Goal: Task Accomplishment & Management: Use online tool/utility

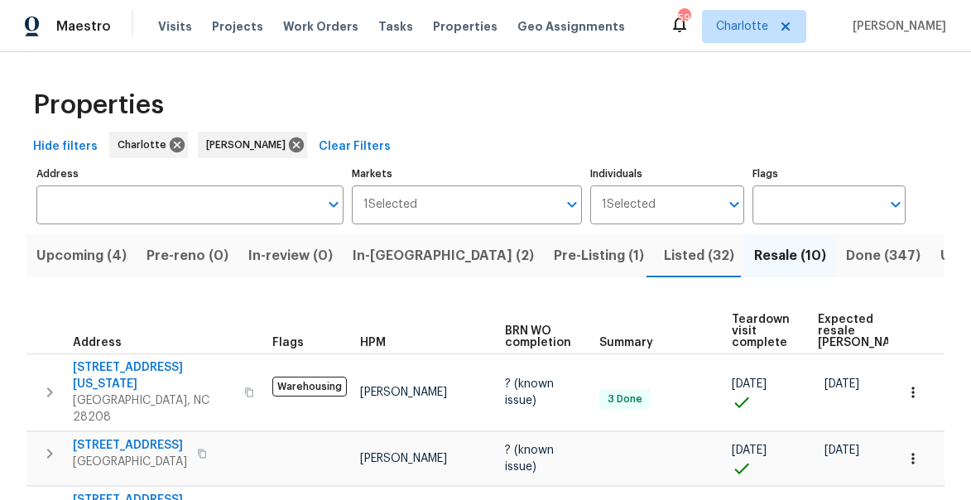
scroll to position [0, 98]
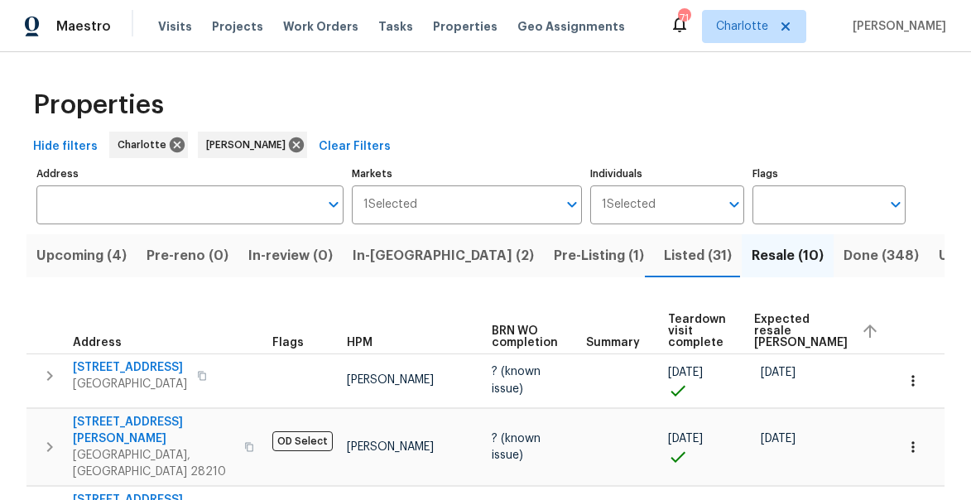
click at [372, 254] on span "In-reno (2)" at bounding box center [443, 255] width 181 height 23
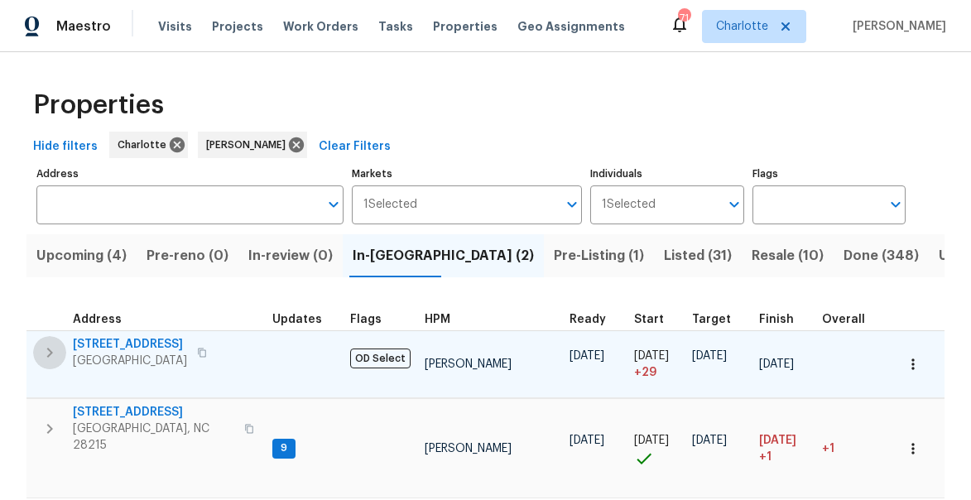
click at [56, 348] on icon "button" at bounding box center [50, 353] width 20 height 20
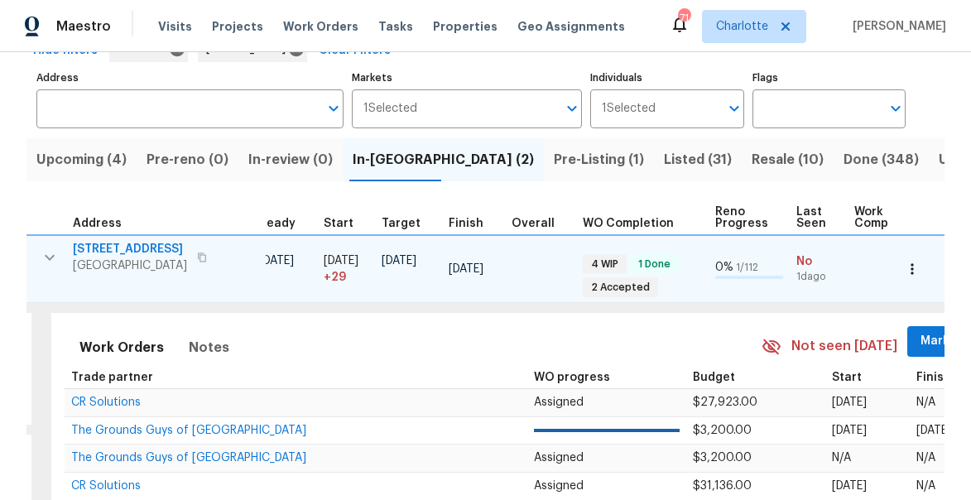
scroll to position [0, 370]
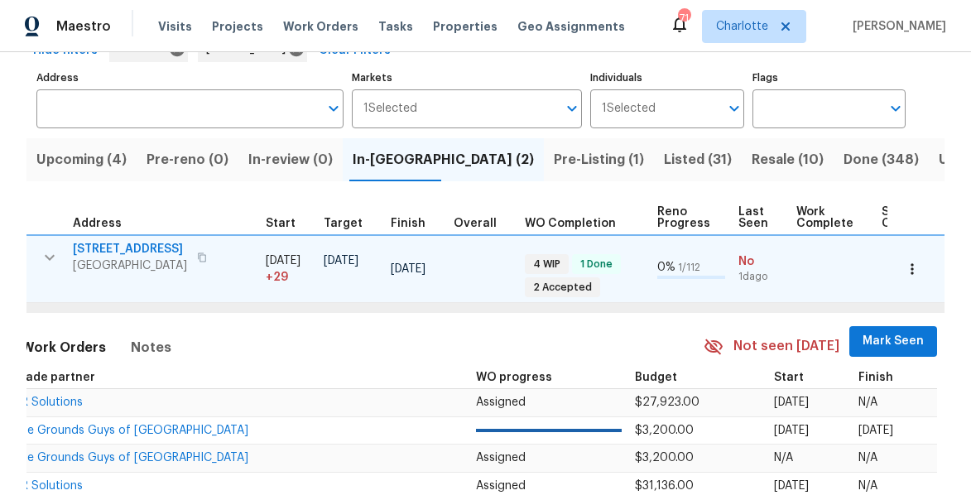
click at [862, 338] on span "Mark Seen" at bounding box center [892, 341] width 61 height 21
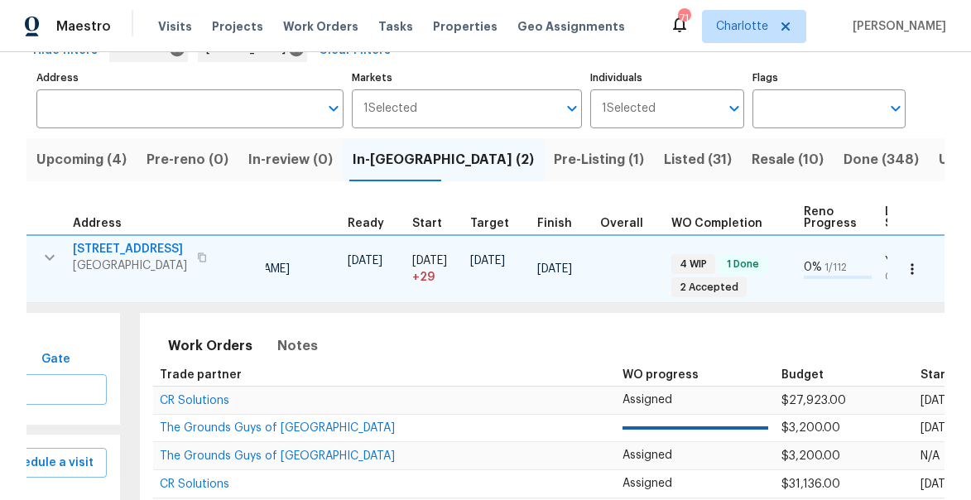
scroll to position [0, 0]
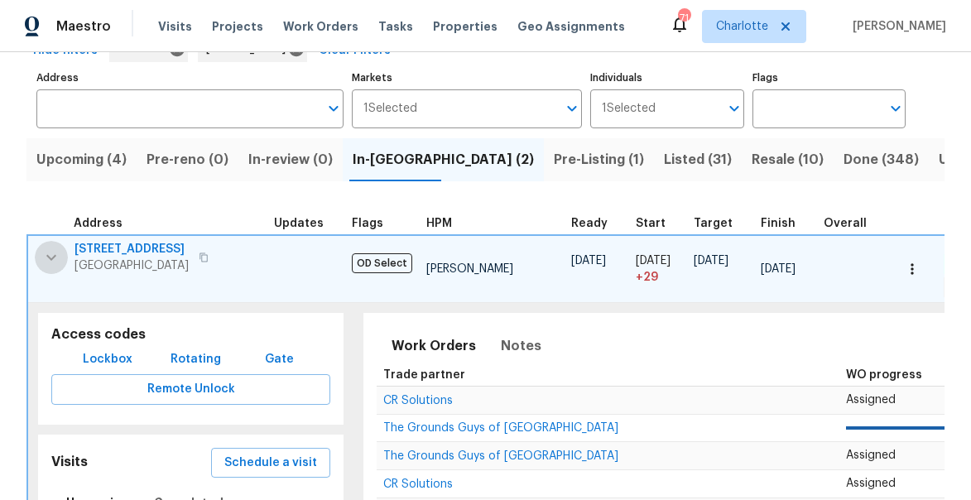
click at [56, 259] on icon "button" at bounding box center [51, 257] width 20 height 20
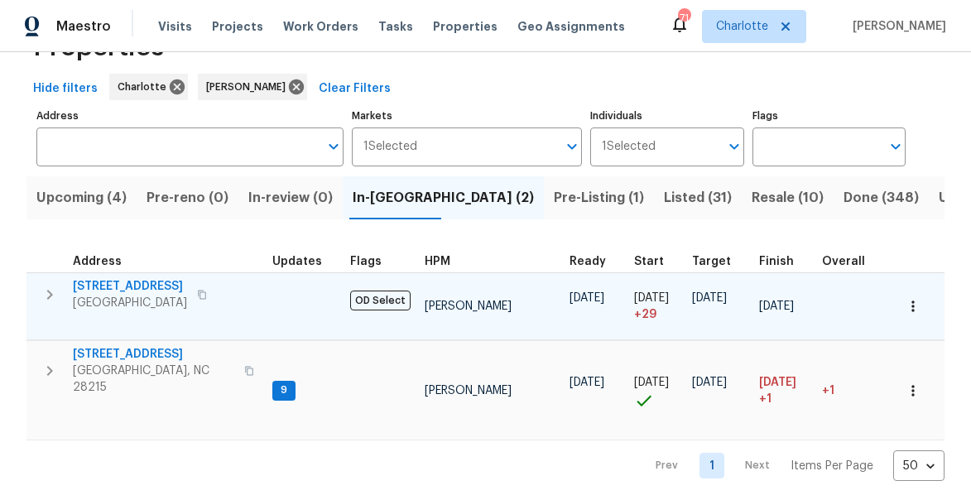
scroll to position [58, 0]
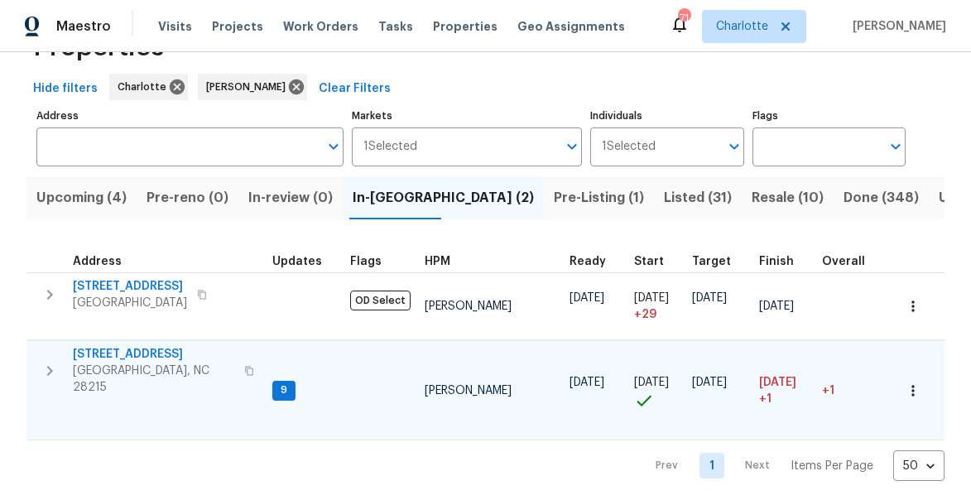
click at [51, 368] on icon "button" at bounding box center [50, 371] width 20 height 20
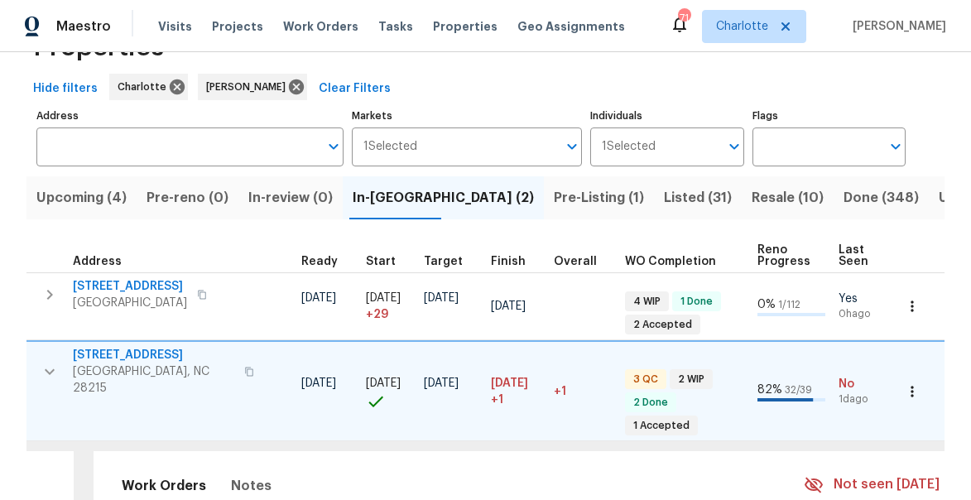
scroll to position [0, 507]
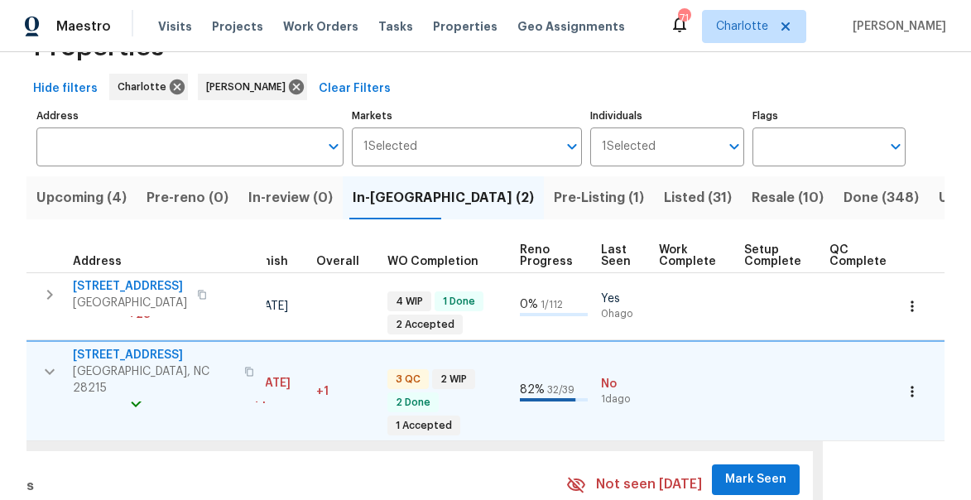
click at [746, 471] on span "Mark Seen" at bounding box center [755, 479] width 61 height 21
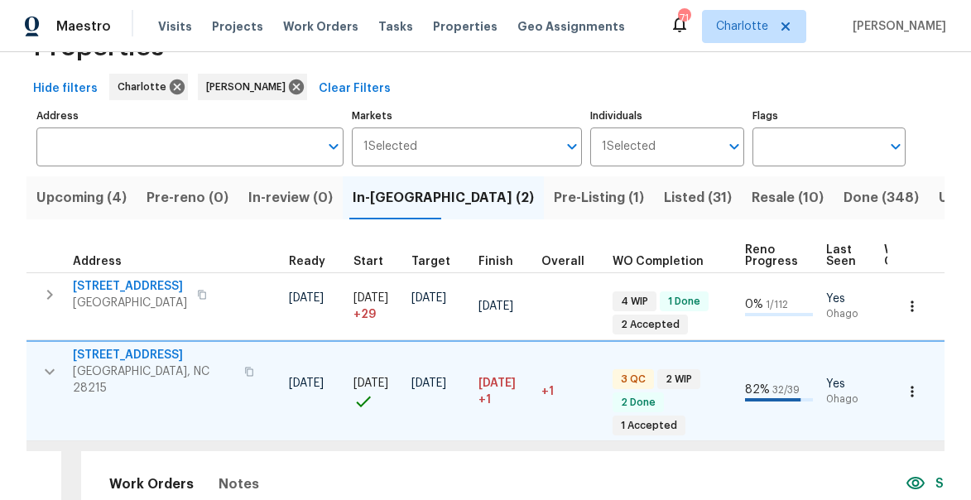
scroll to position [0, 0]
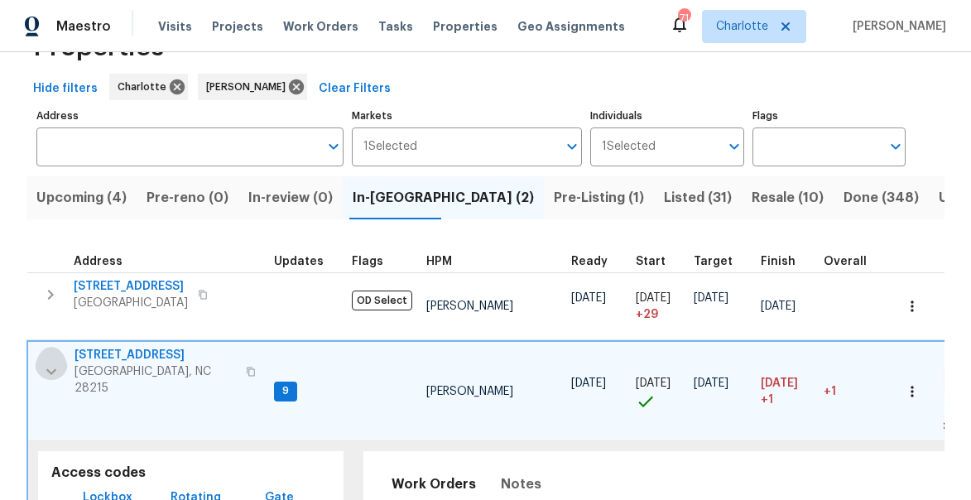
click at [55, 363] on icon "button" at bounding box center [51, 372] width 20 height 20
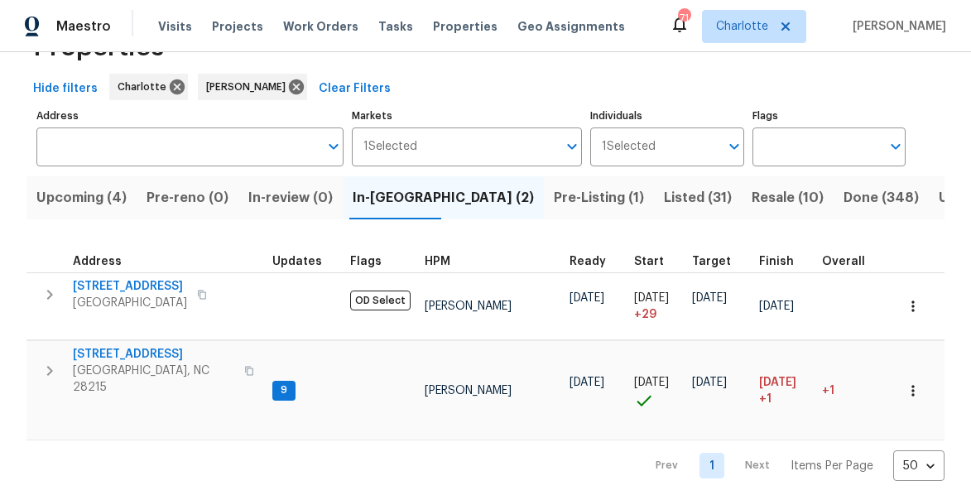
click at [116, 204] on span "Upcoming (4)" at bounding box center [81, 197] width 90 height 23
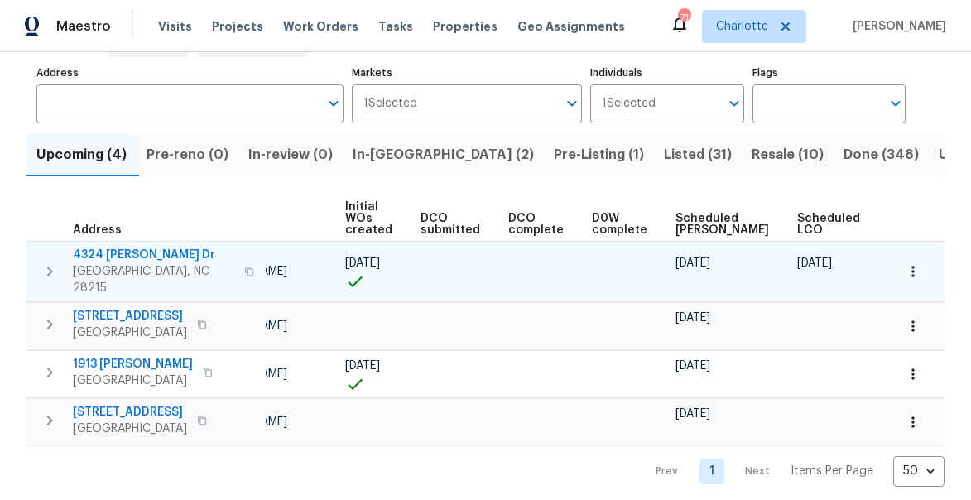
scroll to position [0, 135]
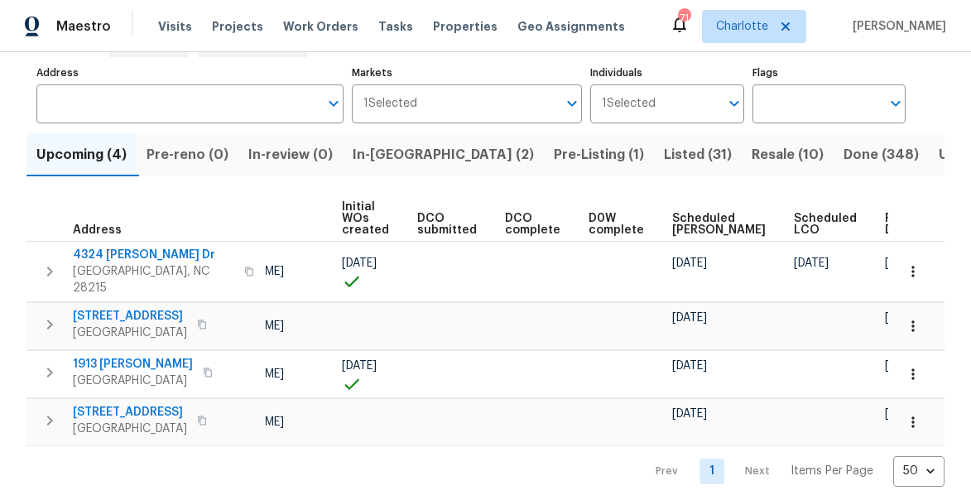
click at [885, 223] on span "Ready Date" at bounding box center [903, 224] width 36 height 23
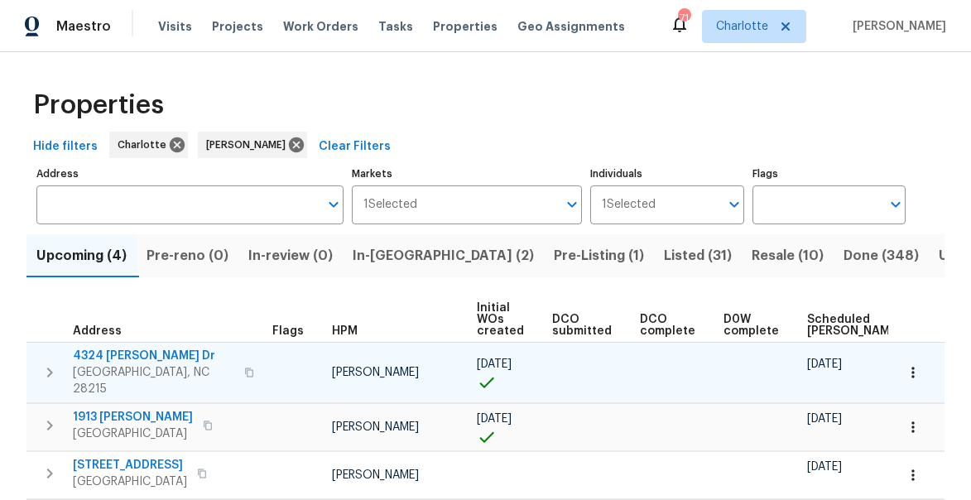
click at [49, 364] on icon "button" at bounding box center [50, 372] width 20 height 20
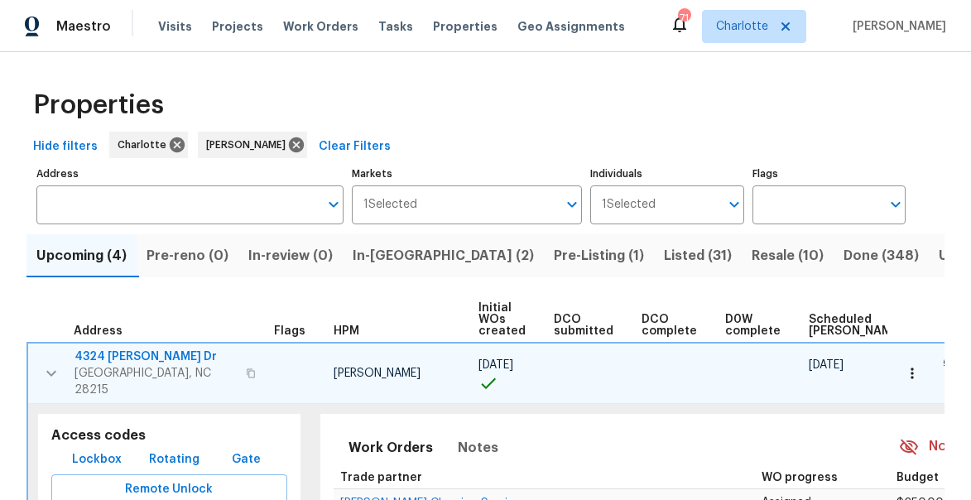
scroll to position [0, 157]
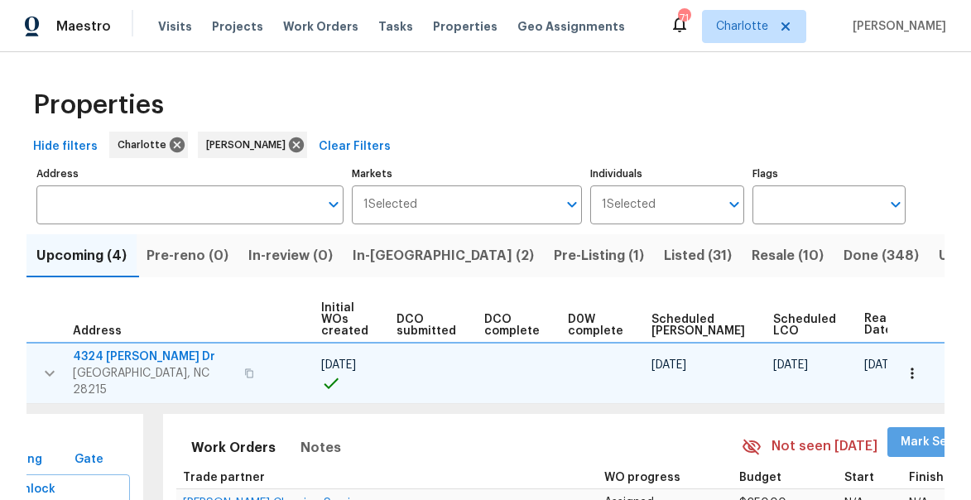
click at [900, 432] on span "Mark Seen" at bounding box center [930, 442] width 61 height 21
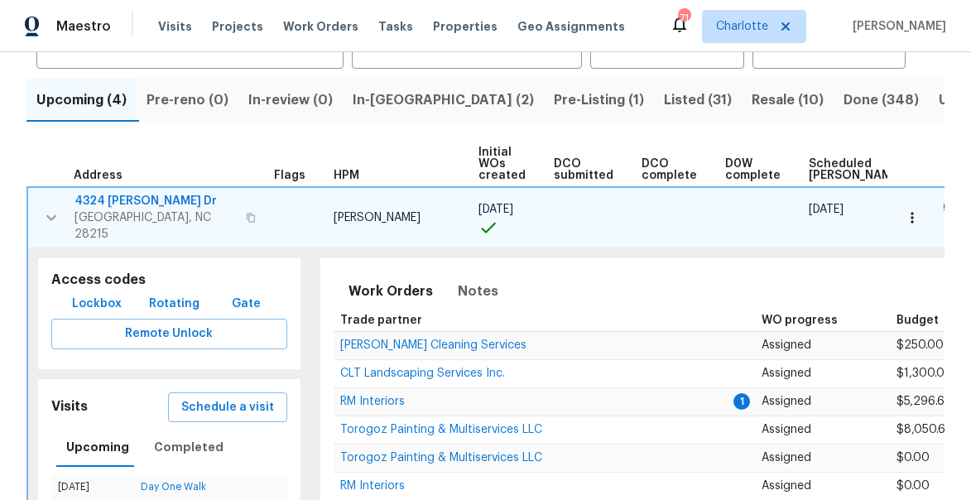
scroll to position [169, 0]
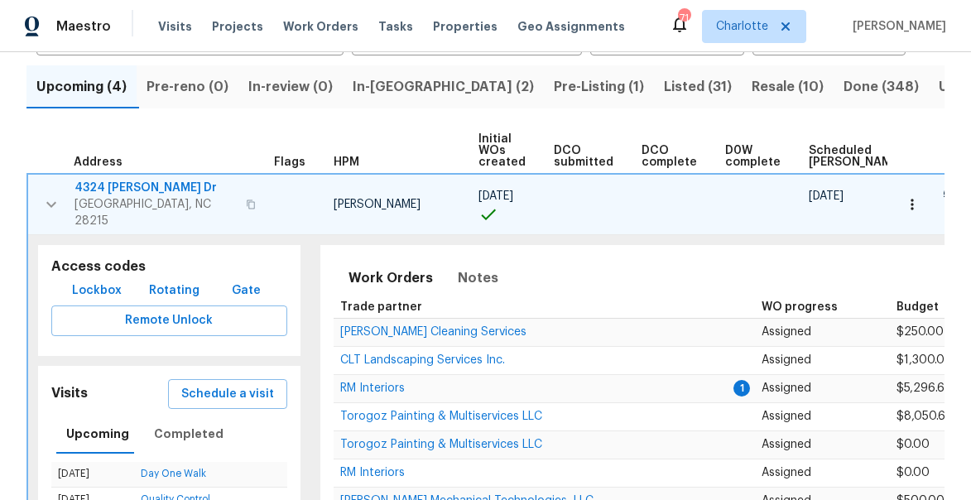
click at [51, 194] on icon "button" at bounding box center [51, 204] width 20 height 20
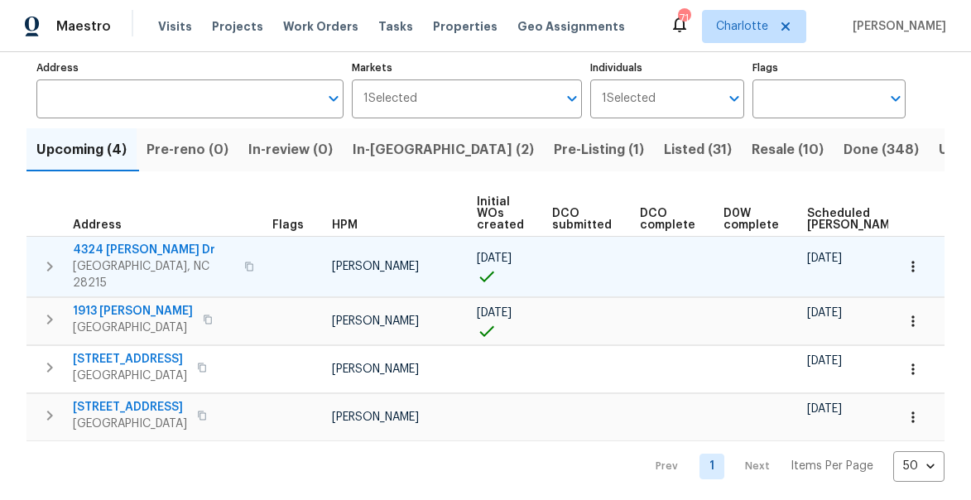
scroll to position [101, 0]
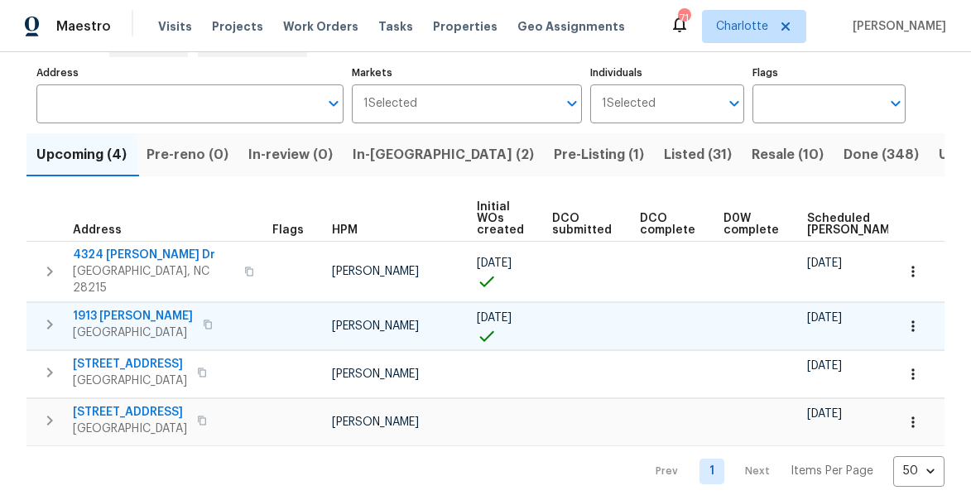
click at [44, 324] on button "button" at bounding box center [49, 324] width 33 height 33
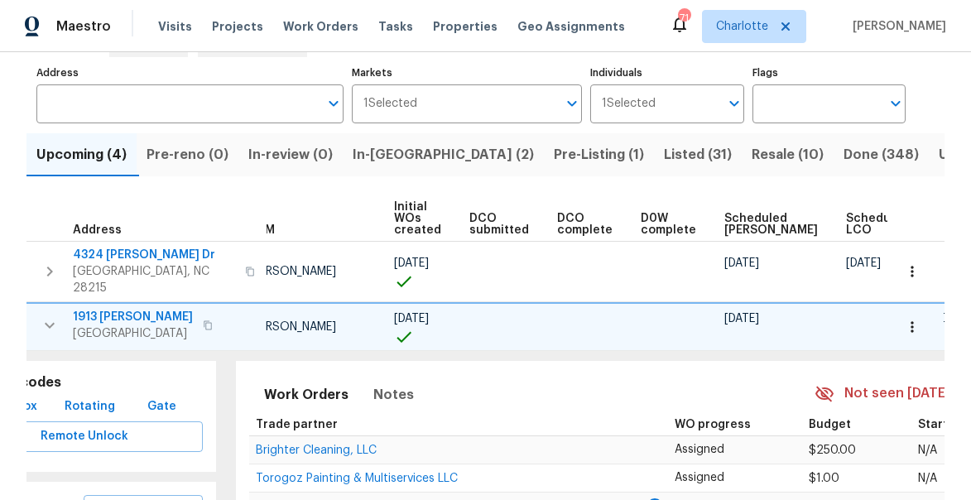
scroll to position [0, 157]
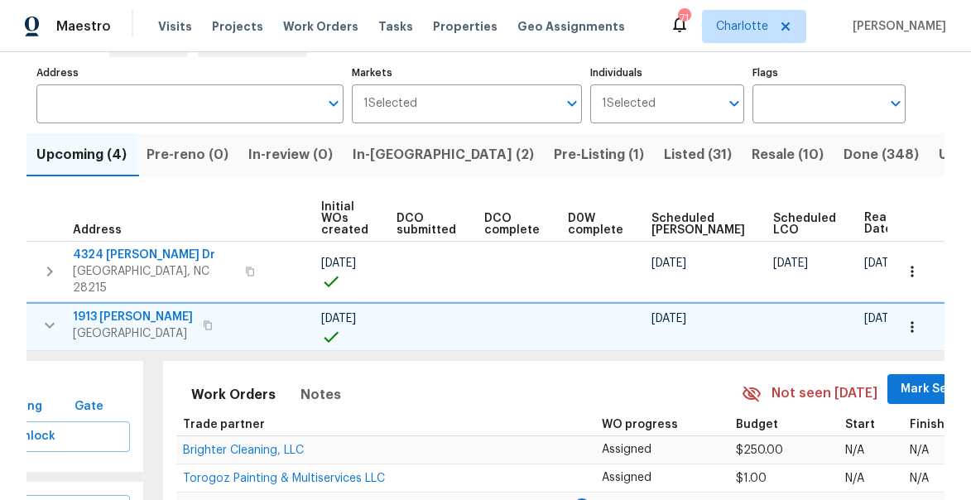
click at [900, 379] on span "Mark Seen" at bounding box center [930, 389] width 61 height 21
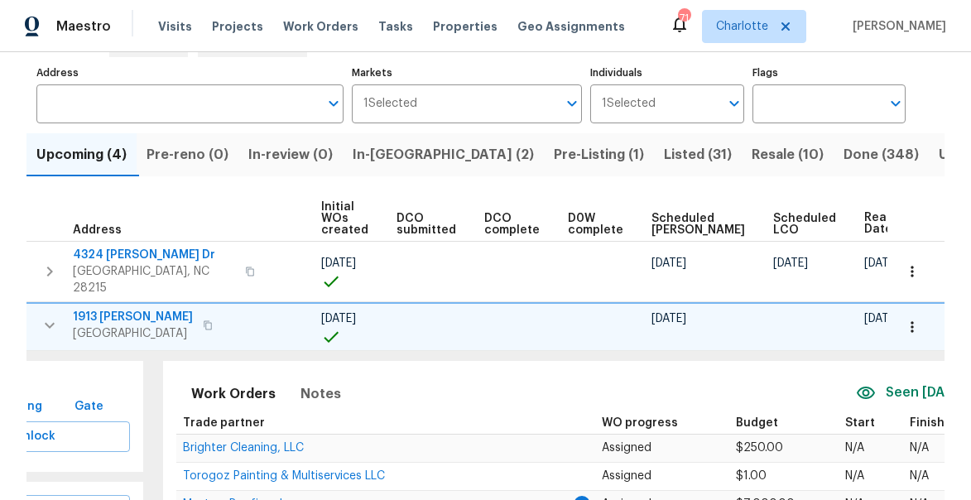
click at [554, 152] on span "Pre-Listing (1)" at bounding box center [599, 154] width 90 height 23
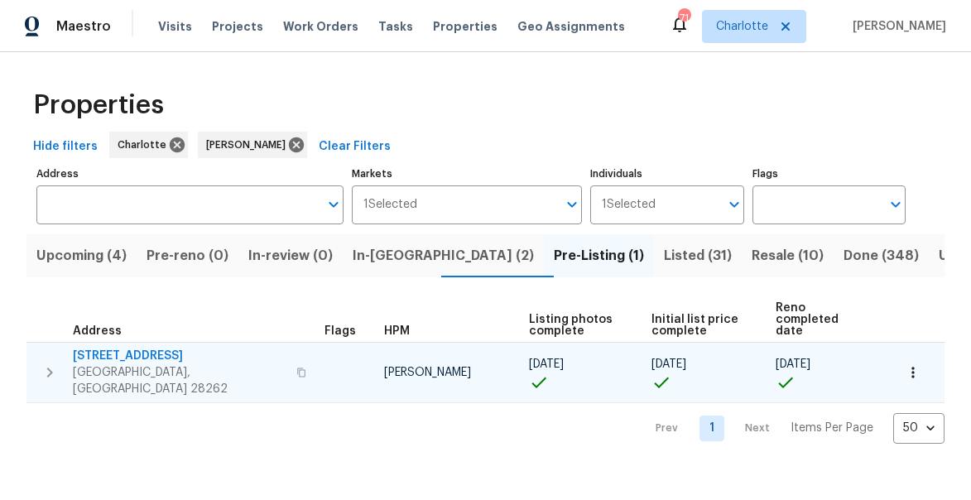
click at [36, 351] on button "button" at bounding box center [49, 373] width 33 height 50
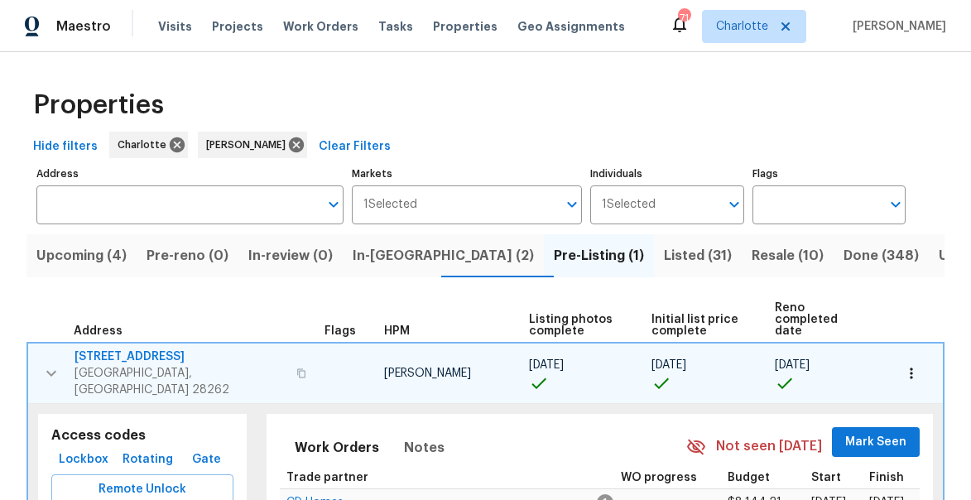
scroll to position [85, 0]
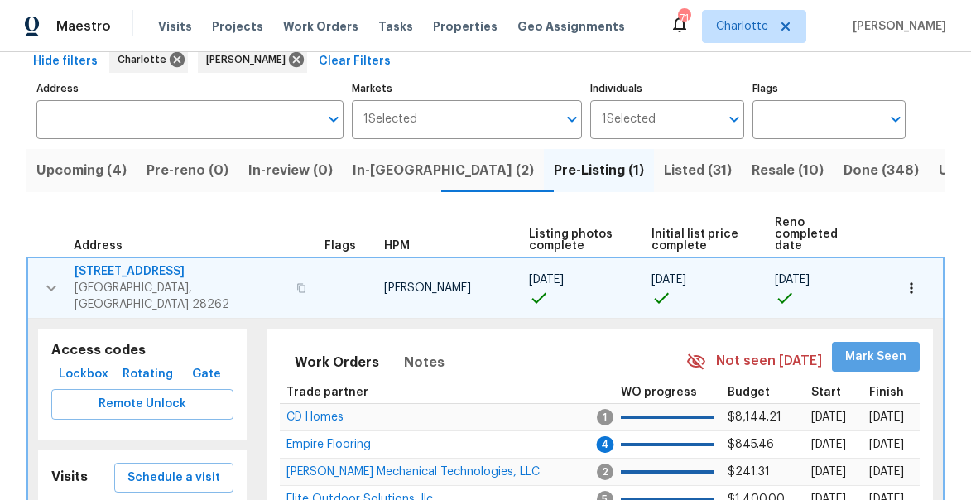
click at [892, 347] on span "Mark Seen" at bounding box center [875, 357] width 61 height 21
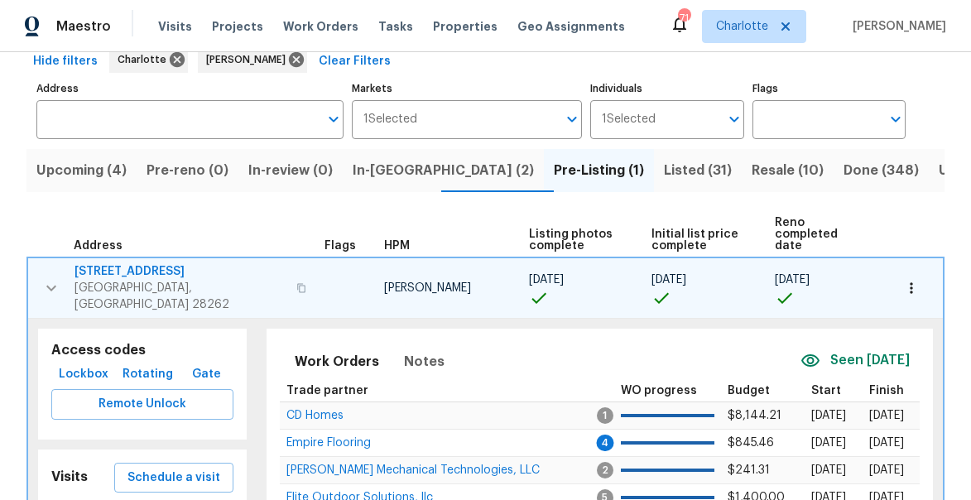
click at [105, 264] on span "7113 Ridge Lane Rd" at bounding box center [180, 271] width 212 height 17
click at [51, 278] on icon "button" at bounding box center [51, 288] width 20 height 20
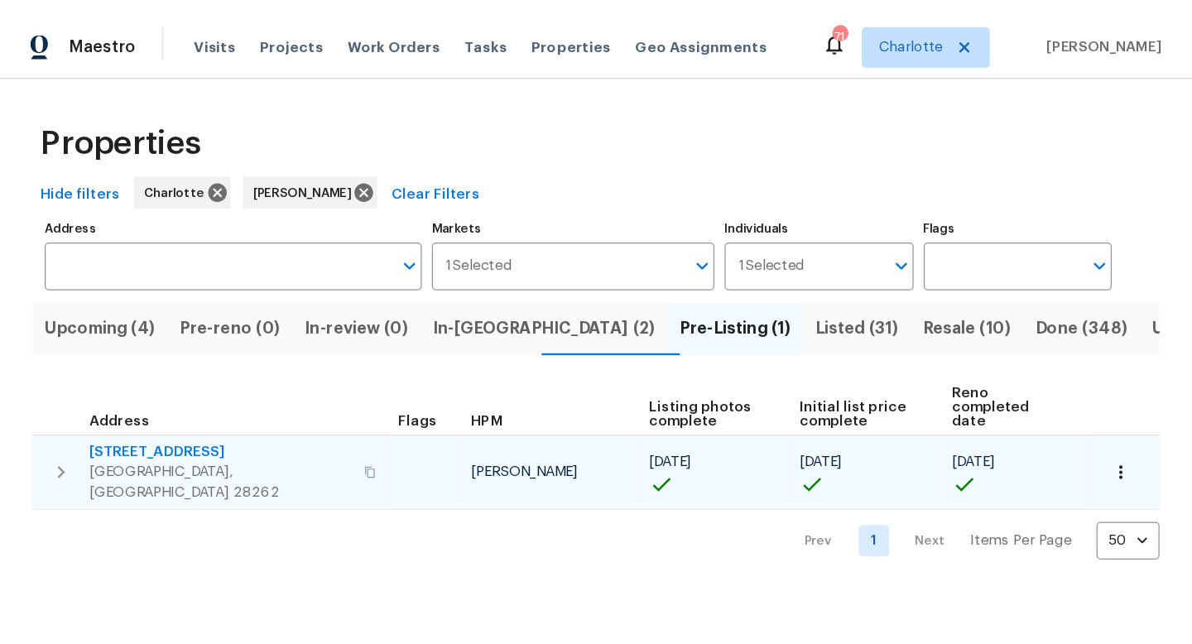
scroll to position [0, 0]
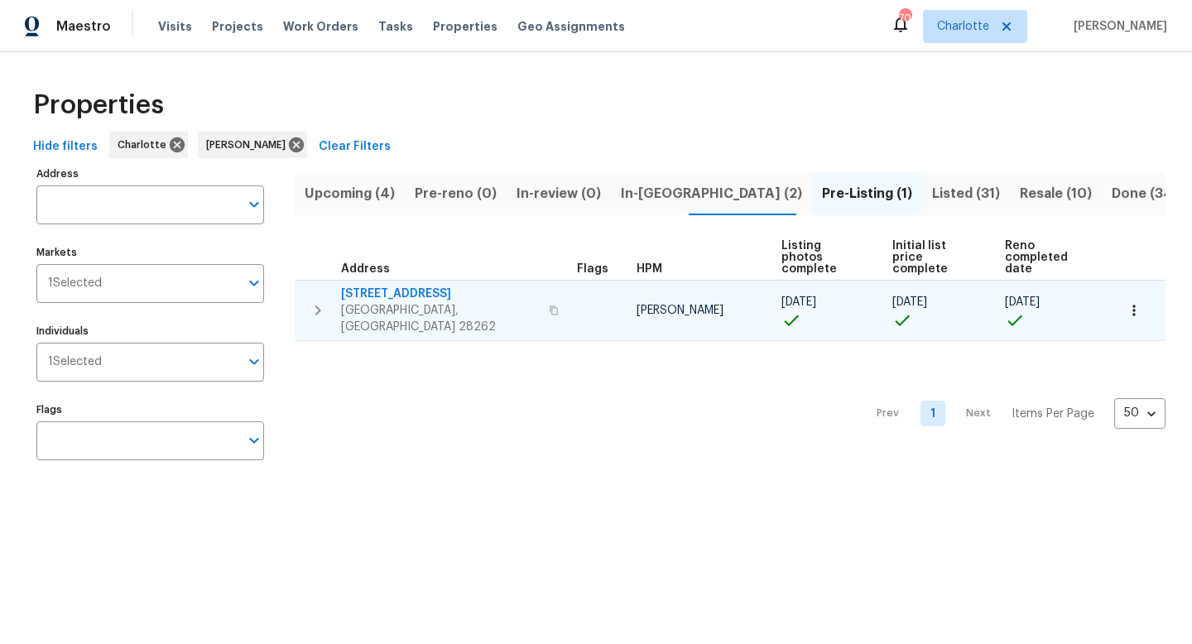
click at [316, 305] on icon "button" at bounding box center [318, 310] width 6 height 10
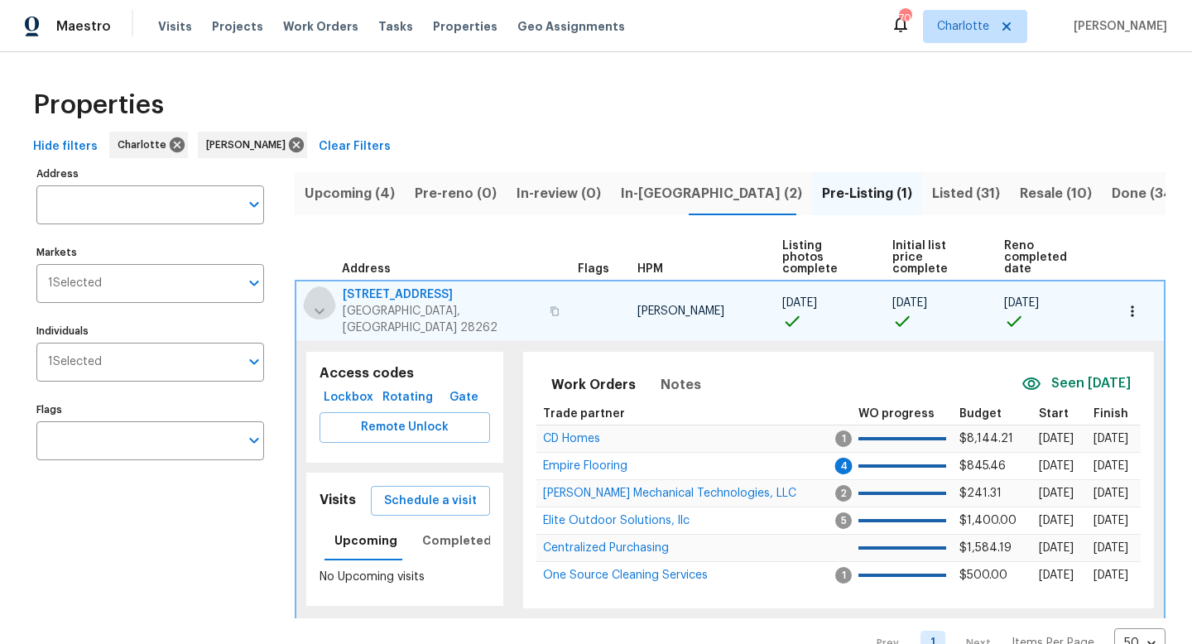
click at [320, 301] on icon "button" at bounding box center [320, 311] width 20 height 20
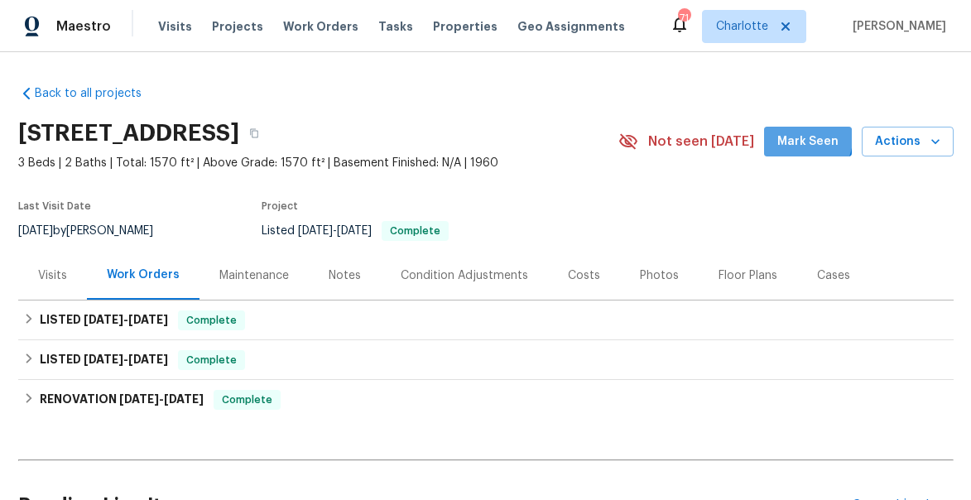
click at [810, 139] on span "Mark Seen" at bounding box center [807, 142] width 61 height 21
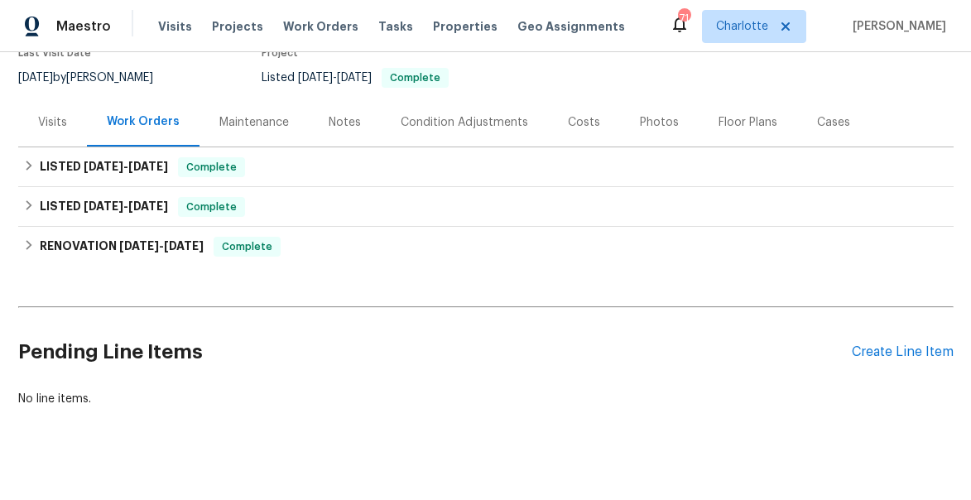
scroll to position [173, 0]
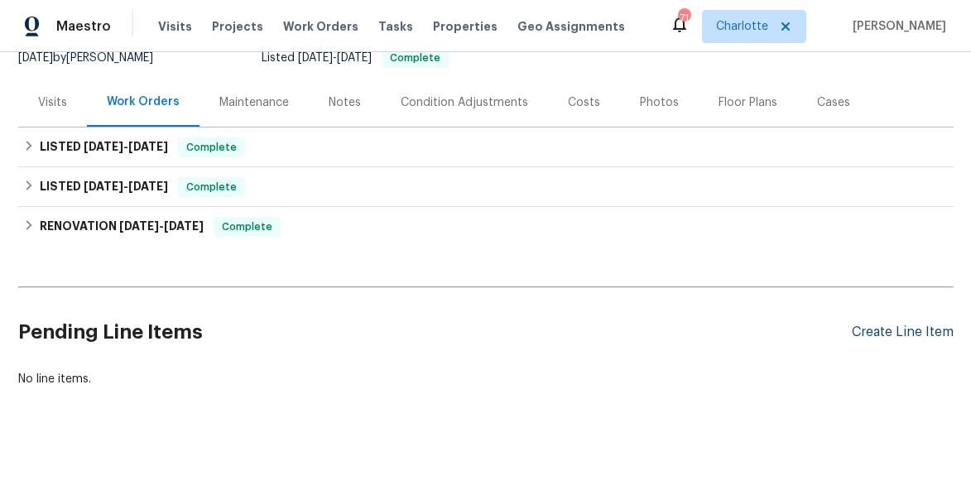
click at [931, 337] on div "Create Line Item" at bounding box center [903, 332] width 102 height 16
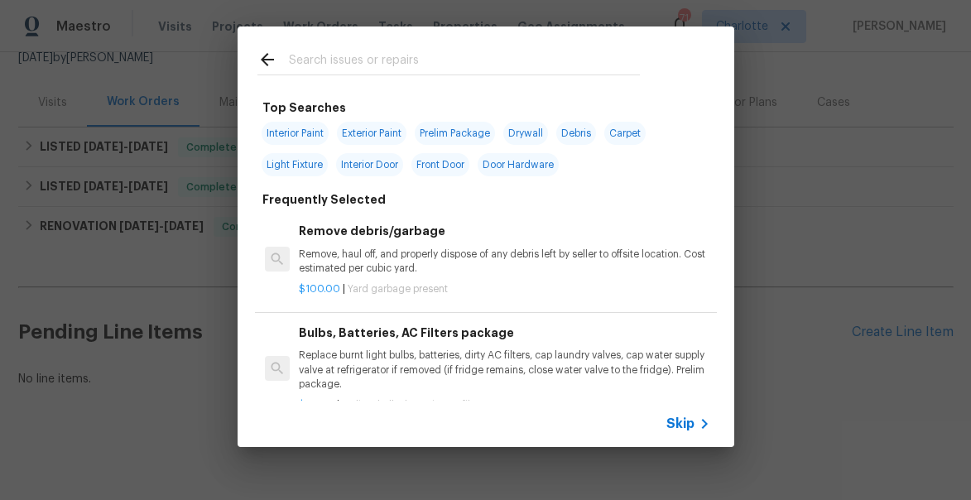
click at [322, 61] on input "text" at bounding box center [464, 62] width 351 height 25
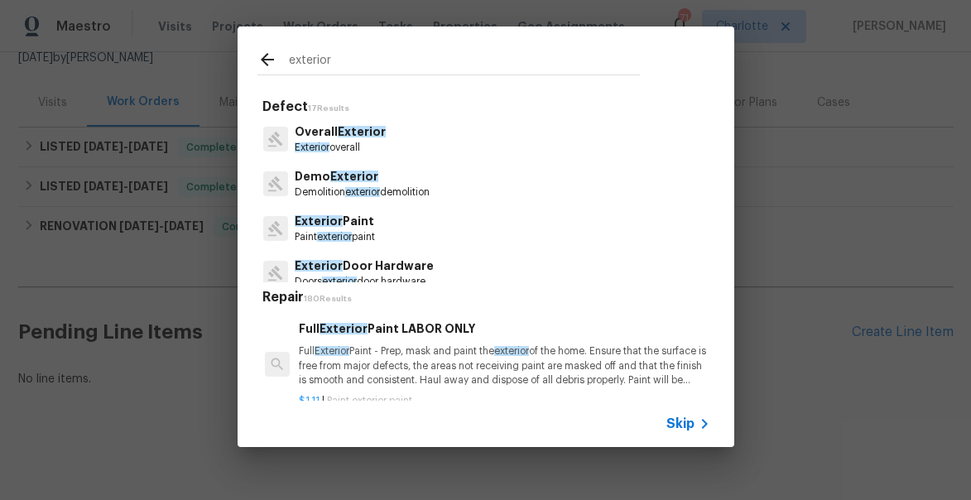
type input "exterior"
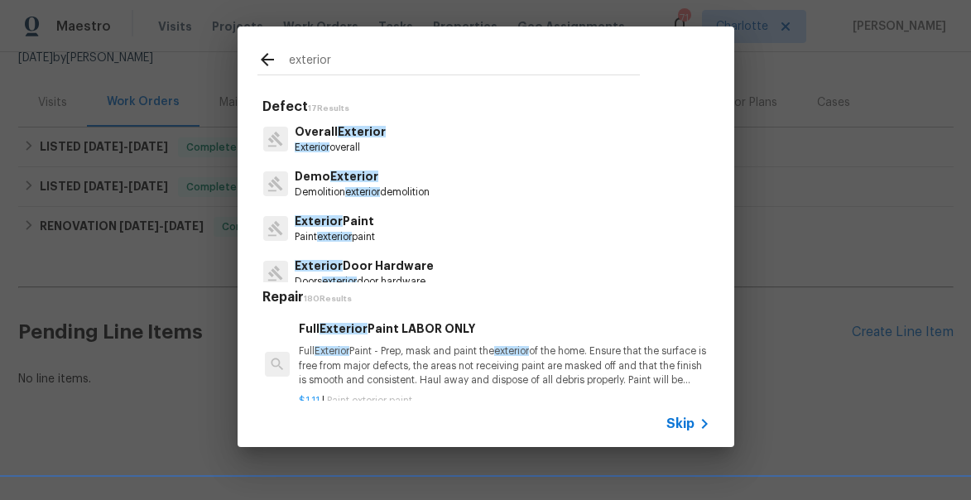
click at [343, 161] on div "Overall Exterior Exterior overall" at bounding box center [485, 139] width 457 height 45
click at [334, 139] on p "Overall Exterior" at bounding box center [340, 131] width 91 height 17
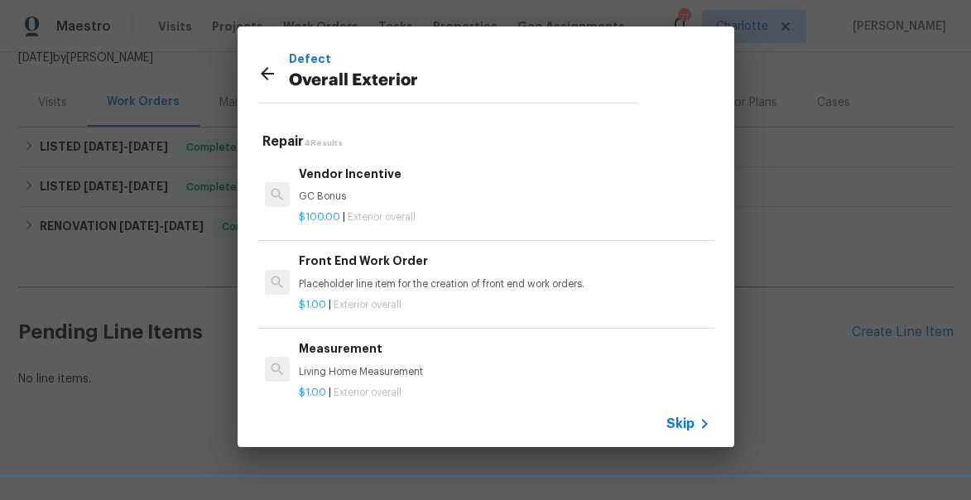
click at [372, 272] on div "Front End Work Order Placeholder line item for the creation of front end work o…" at bounding box center [504, 272] width 410 height 40
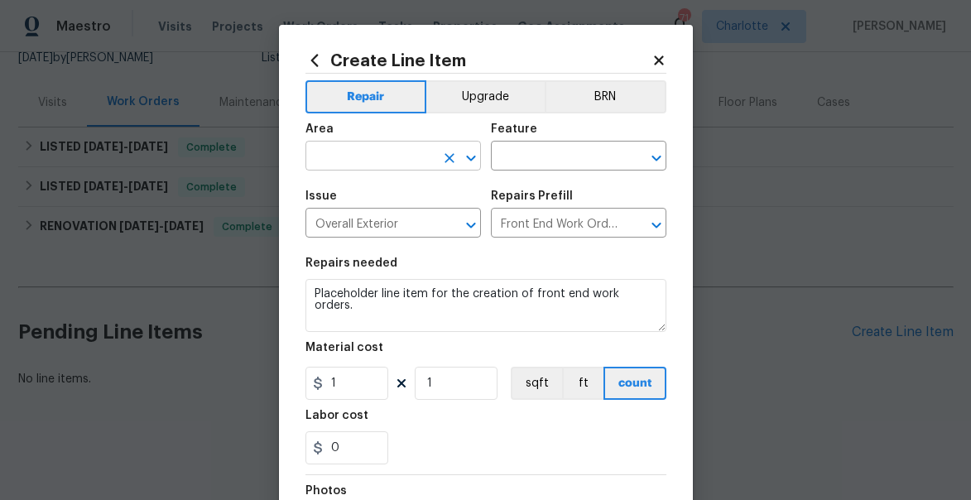
click at [383, 156] on input "text" at bounding box center [369, 158] width 129 height 26
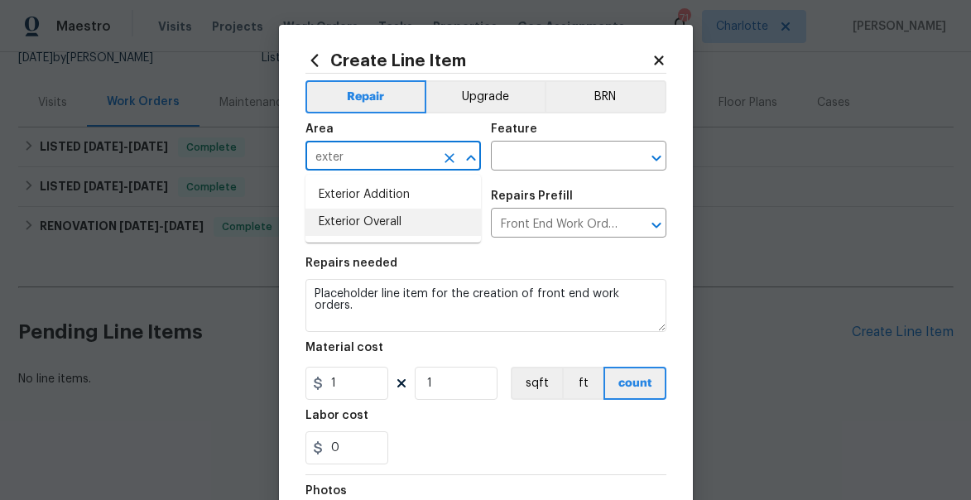
click at [384, 219] on li "Exterior Overall" at bounding box center [392, 222] width 175 height 27
type input "Exterior Overall"
click at [514, 167] on input "text" at bounding box center [555, 158] width 129 height 26
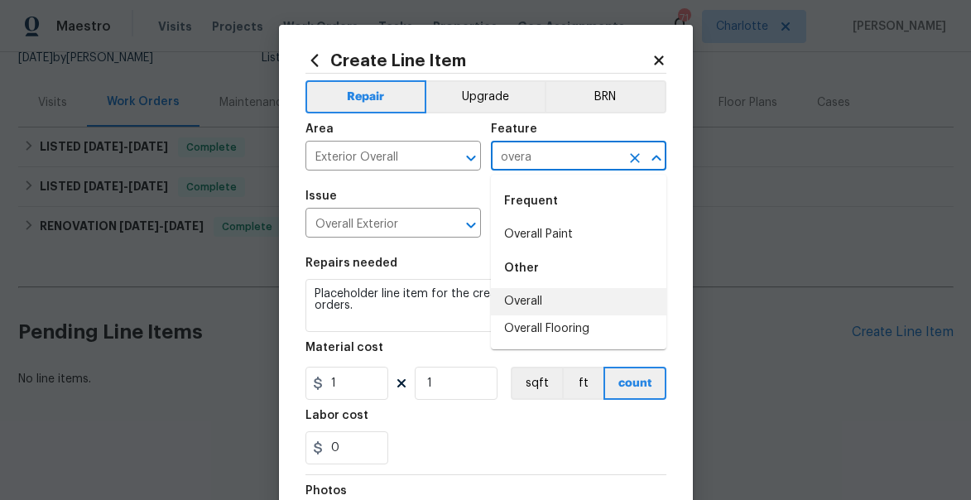
click at [522, 293] on li "Overall" at bounding box center [578, 301] width 175 height 27
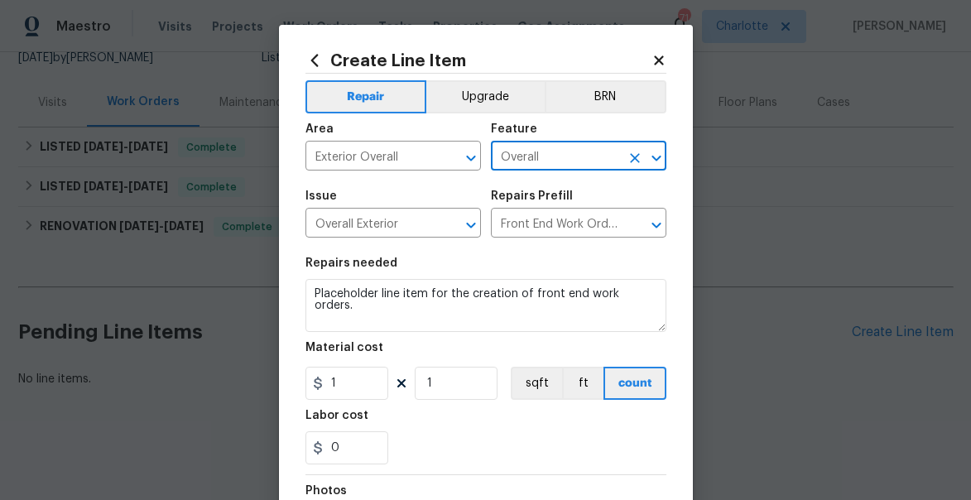
type input "Overall"
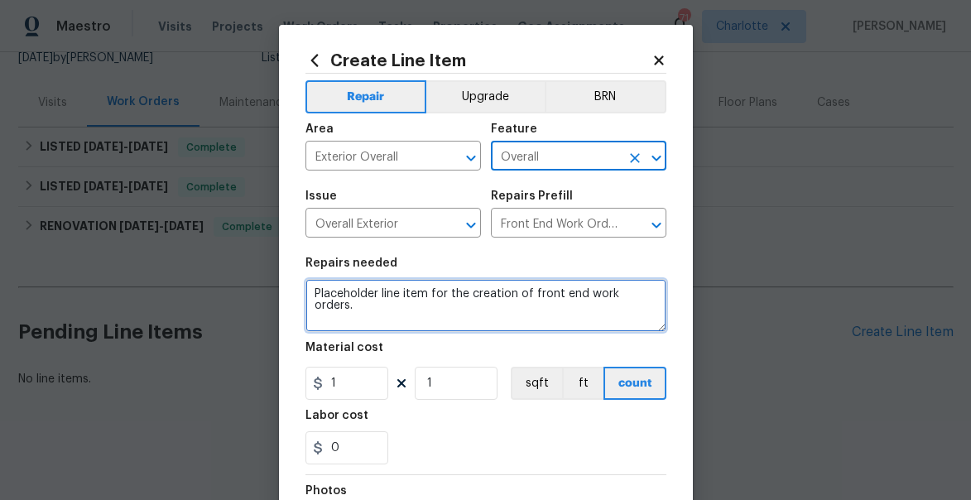
click at [428, 292] on textarea "Placeholder line item for the creation of front end work orders." at bounding box center [485, 305] width 361 height 53
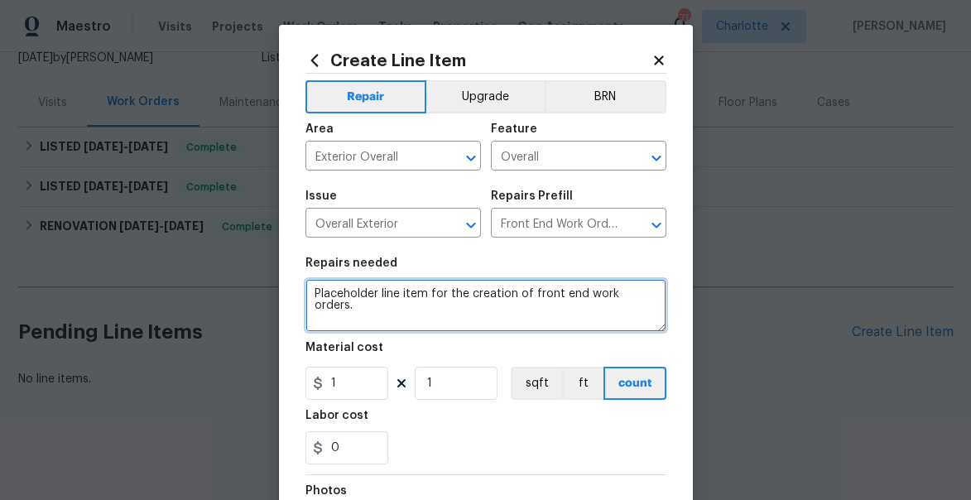
click at [428, 292] on textarea "Placeholder line item for the creation of front end work orders." at bounding box center [485, 305] width 361 height 53
paste textarea "Remove piles of wood debris on each side of the shed…also any other wood/landsc…"
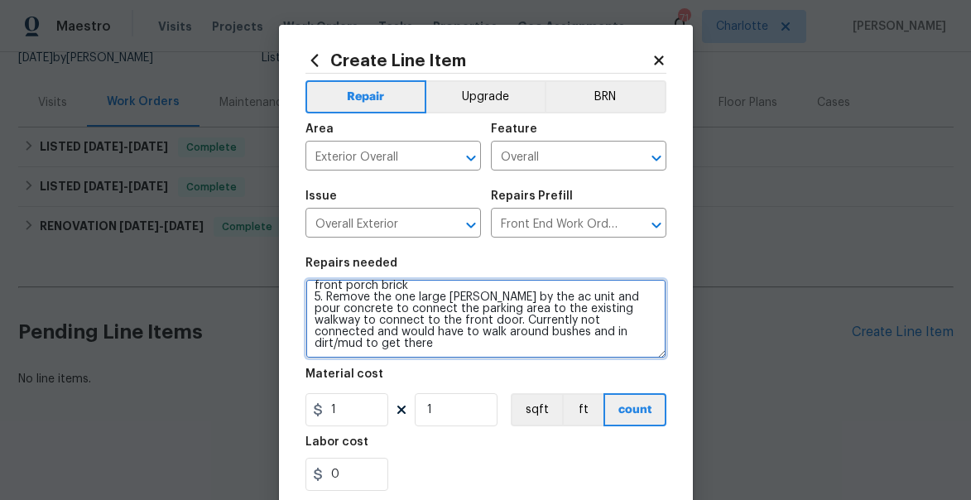
scroll to position [71, 0]
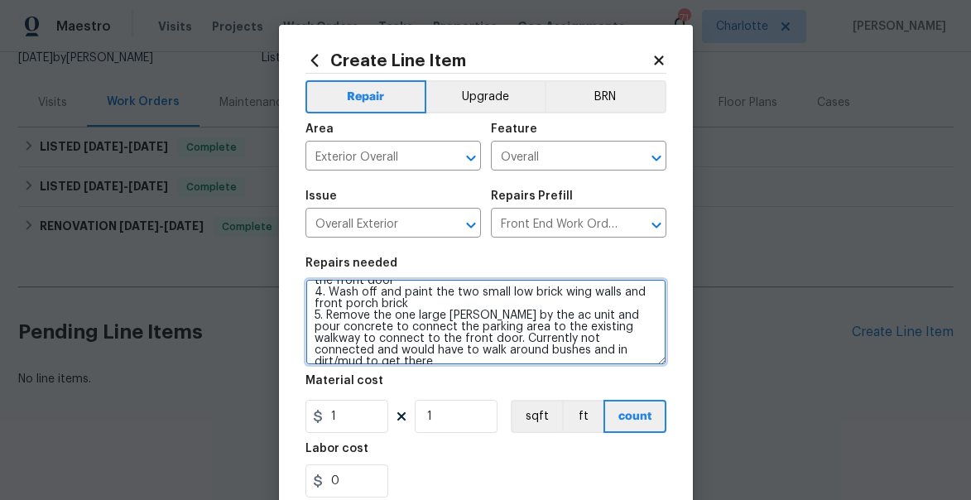
drag, startPoint x: 659, startPoint y: 327, endPoint x: 657, endPoint y: 458, distance: 130.8
click at [657, 365] on textarea "Remove piles of wood debris on each side of the shed…also any other wood/landsc…" at bounding box center [485, 322] width 361 height 86
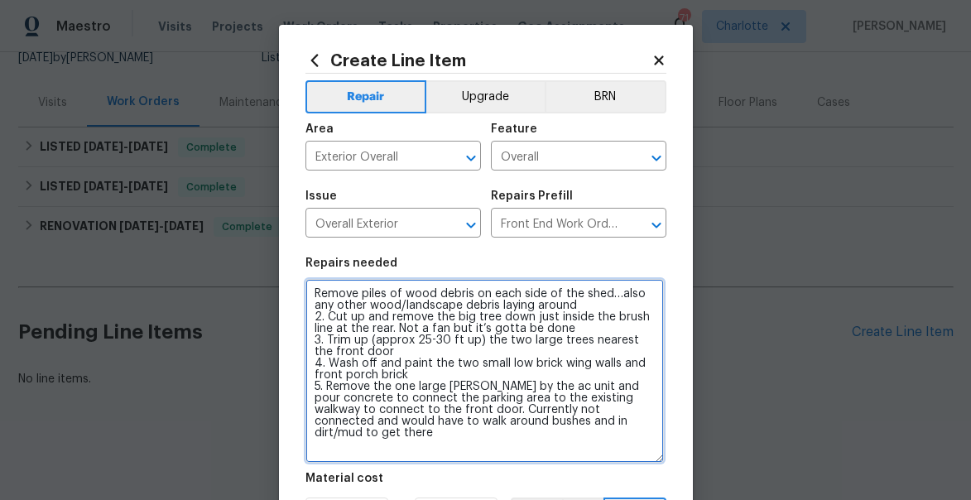
scroll to position [0, 0]
drag, startPoint x: 399, startPoint y: 332, endPoint x: 566, endPoint y: 333, distance: 167.2
click at [566, 333] on textarea "Remove piles of wood debris on each side of the shed…also any other wood/landsc…" at bounding box center [484, 371] width 358 height 184
drag, startPoint x: 469, startPoint y: 407, endPoint x: 489, endPoint y: 439, distance: 37.2
click at [489, 439] on textarea "Remove piles of wood debris on each side of the shed…also any other wood/landsc…" at bounding box center [484, 371] width 358 height 184
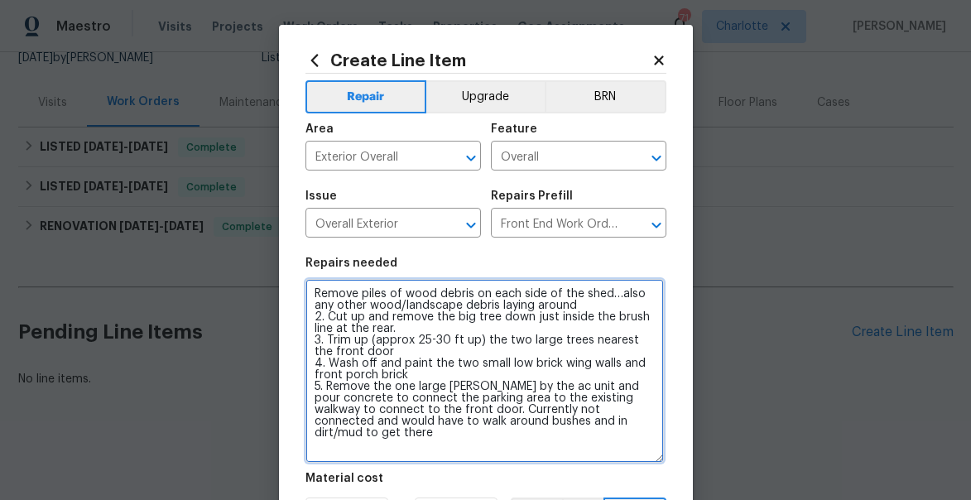
drag, startPoint x: 473, startPoint y: 410, endPoint x: 559, endPoint y: 432, distance: 88.9
click at [559, 432] on textarea "Remove piles of wood debris on each side of the shed…also any other wood/landsc…" at bounding box center [484, 371] width 358 height 184
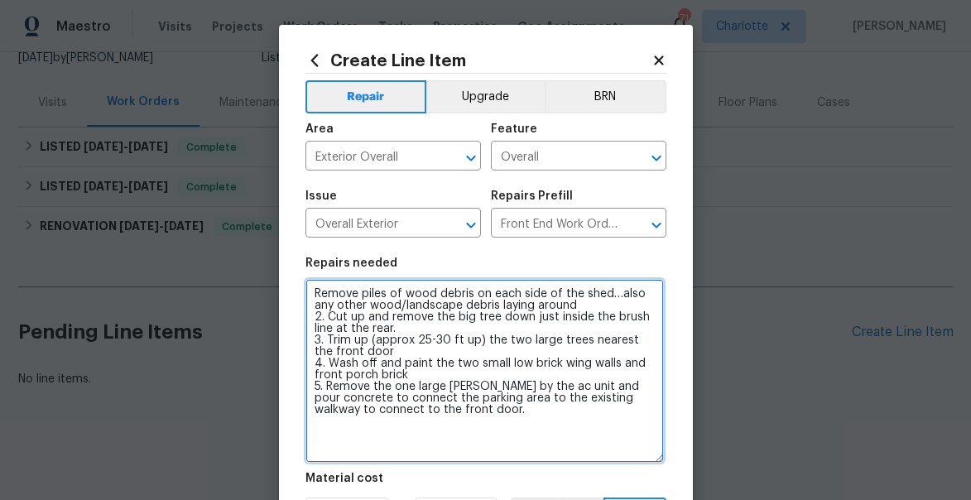
paste textarea "Refresh driveway stone and get a price to pour a large, square concrete parking…"
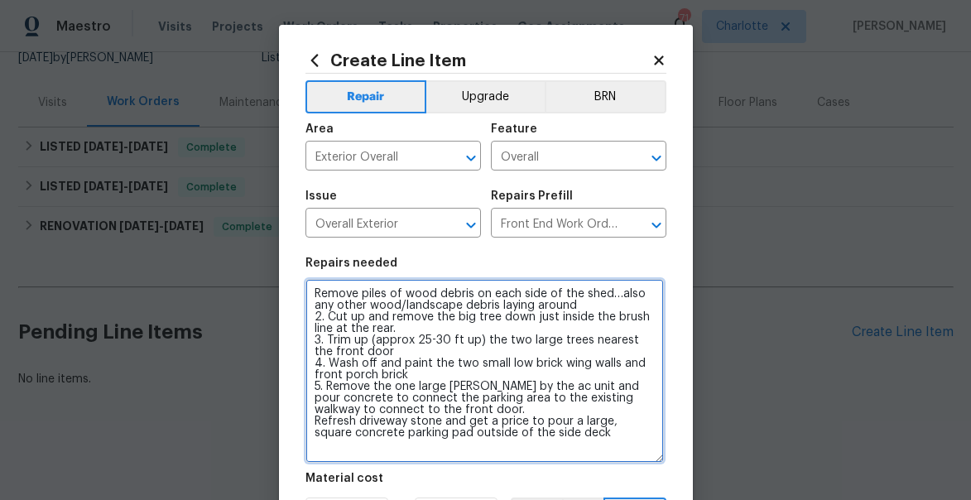
drag, startPoint x: 468, startPoint y: 421, endPoint x: 539, endPoint y: 416, distance: 71.3
click at [539, 416] on textarea "Remove piles of wood debris on each side of the shed…also any other wood/landsc…" at bounding box center [484, 371] width 358 height 184
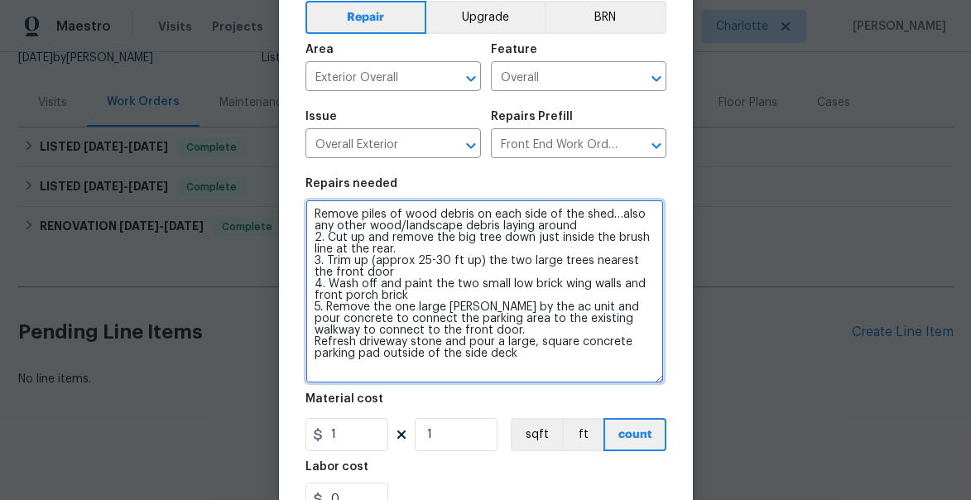
scroll to position [308, 0]
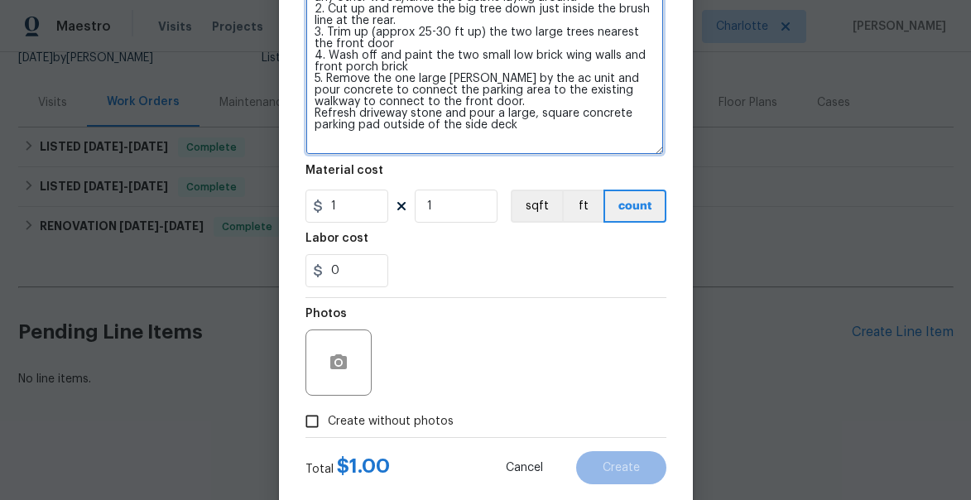
type textarea "Remove piles of wood debris on each side of the shed…also any other wood/landsc…"
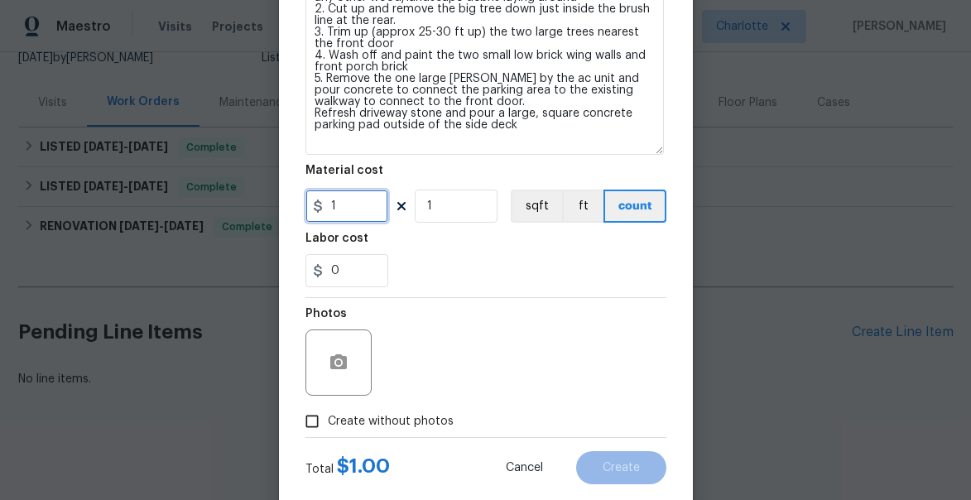
click at [350, 210] on input "1" at bounding box center [346, 206] width 83 height 33
type input "10000"
click at [451, 199] on input "1" at bounding box center [456, 206] width 83 height 33
click at [336, 425] on span "Create without photos" at bounding box center [391, 421] width 126 height 17
click at [328, 425] on input "Create without photos" at bounding box center [311, 421] width 31 height 31
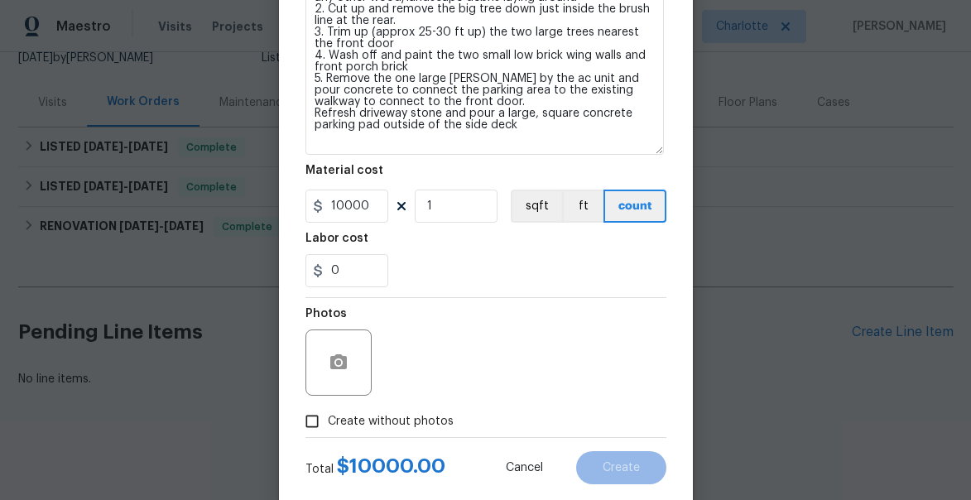
checkbox input "true"
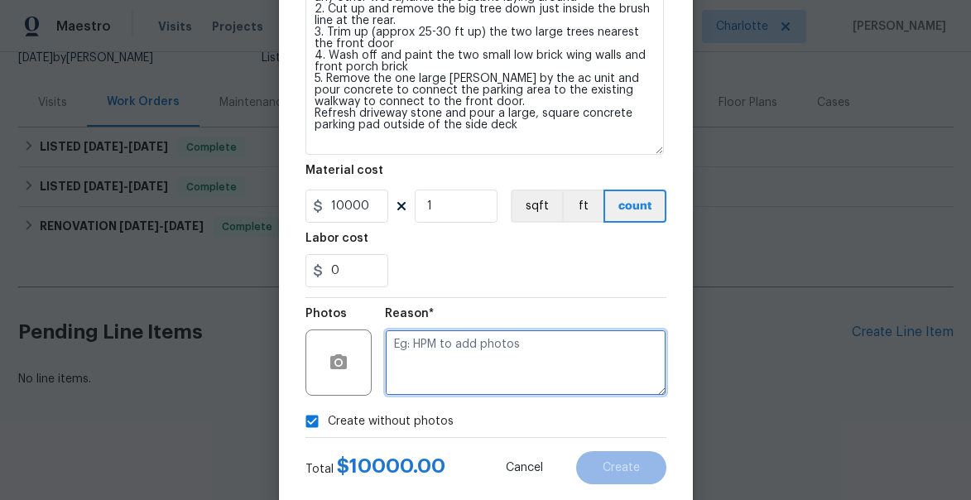
click at [455, 373] on textarea at bounding box center [525, 362] width 281 height 66
type textarea "none"
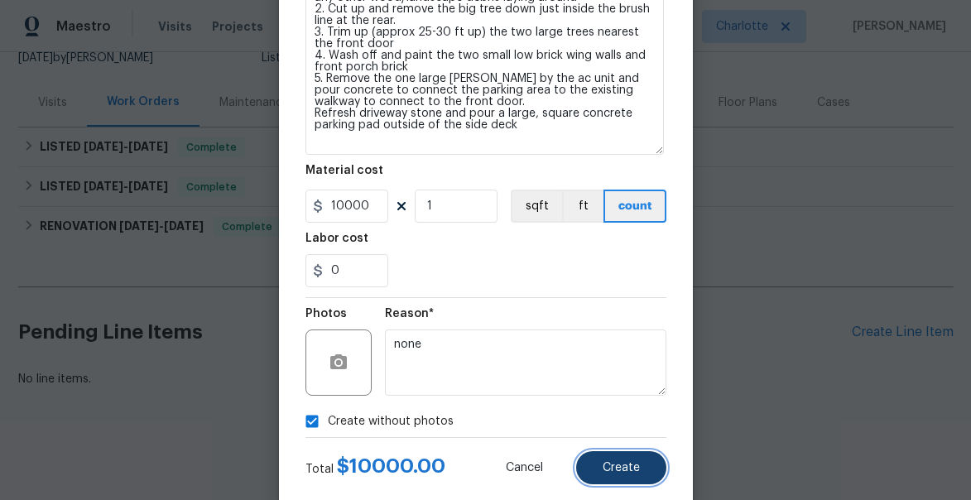
click at [614, 464] on span "Create" at bounding box center [620, 468] width 37 height 12
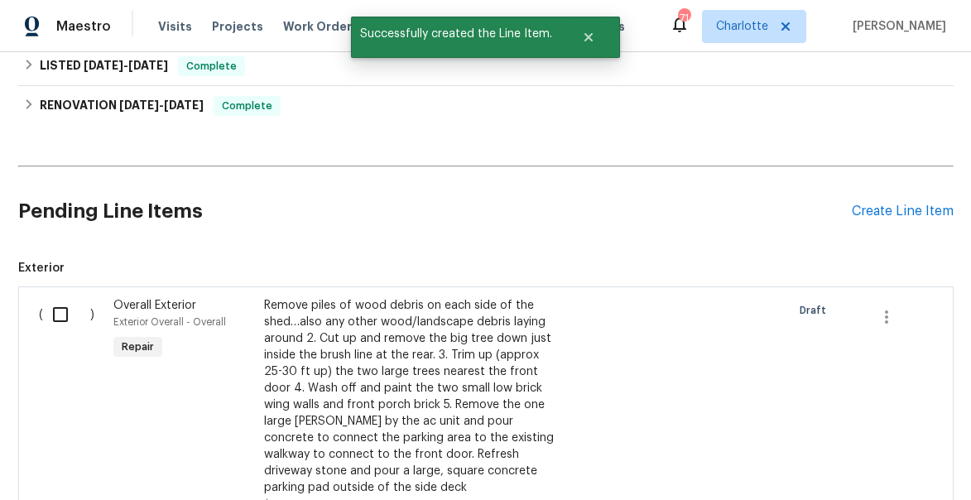
scroll to position [295, 0]
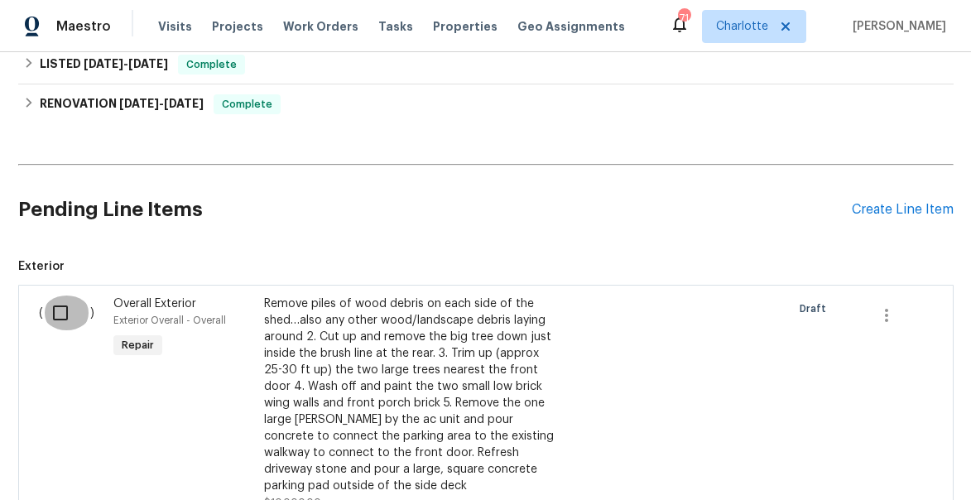
click at [59, 316] on input "checkbox" at bounding box center [66, 312] width 47 height 35
checkbox input "true"
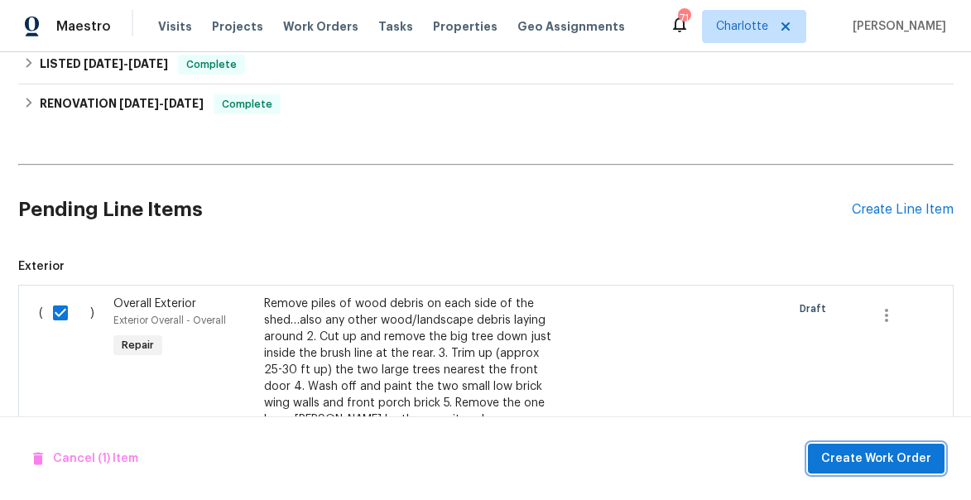
click at [852, 449] on span "Create Work Order" at bounding box center [876, 459] width 110 height 21
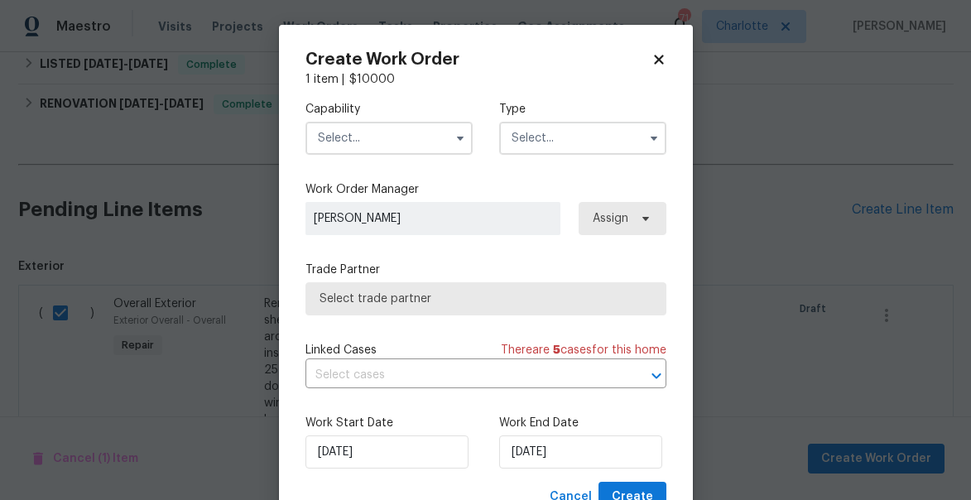
click at [391, 136] on input "text" at bounding box center [388, 138] width 167 height 33
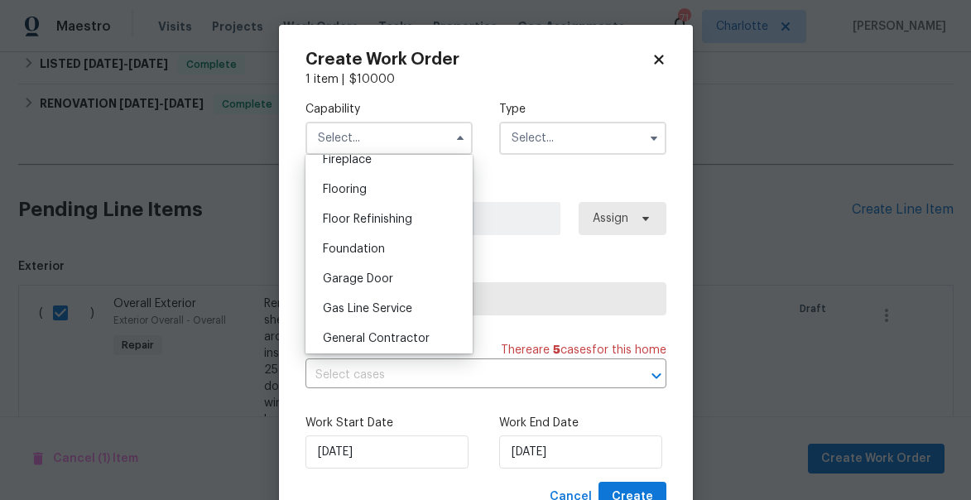
scroll to position [696, 0]
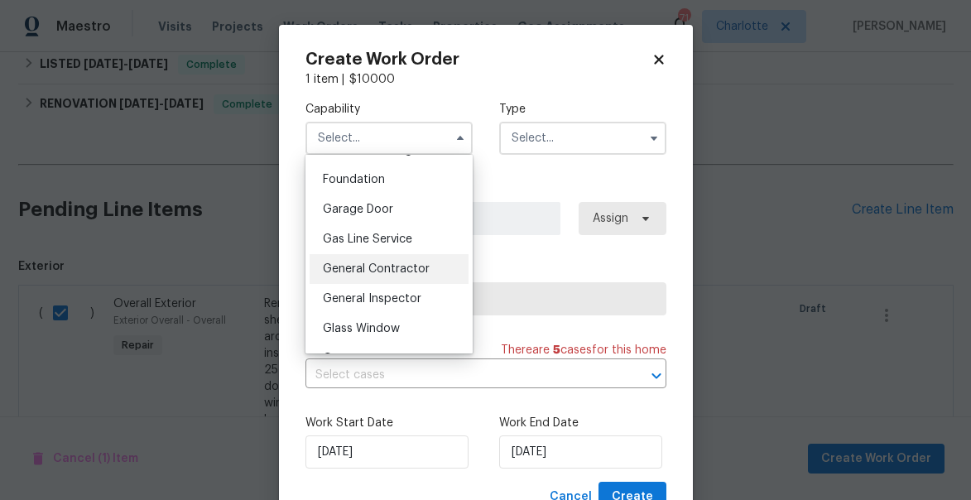
click at [391, 270] on span "General Contractor" at bounding box center [376, 269] width 107 height 12
type input "General Contractor"
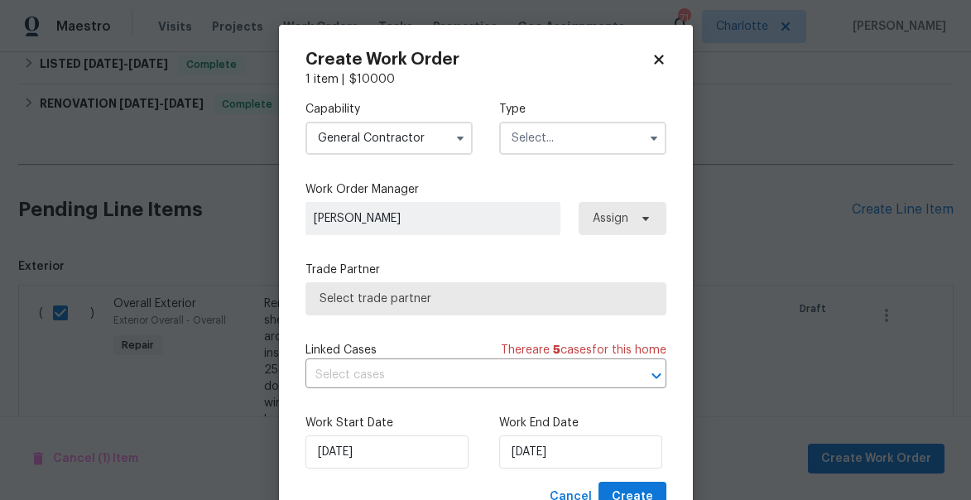
click at [549, 141] on input "text" at bounding box center [582, 138] width 167 height 33
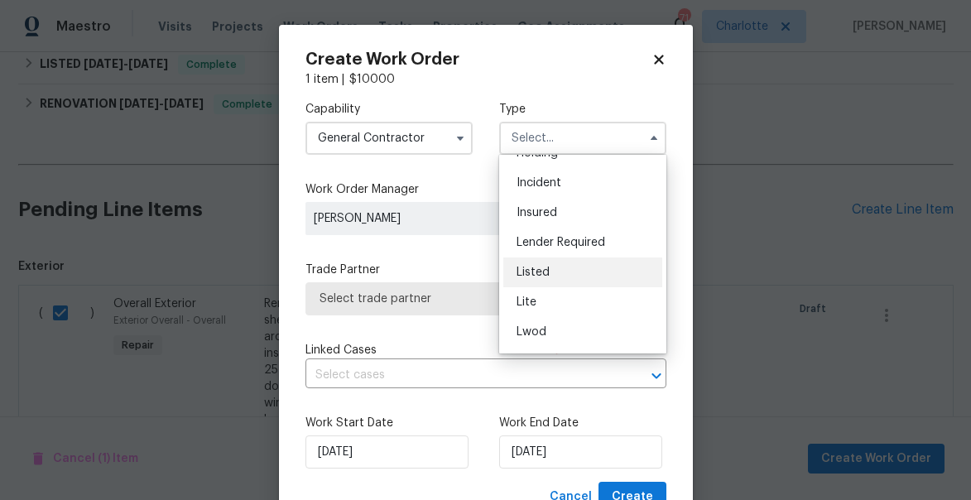
scroll to position [81, 0]
click at [537, 262] on div "Listed" at bounding box center [582, 272] width 159 height 30
type input "Listed"
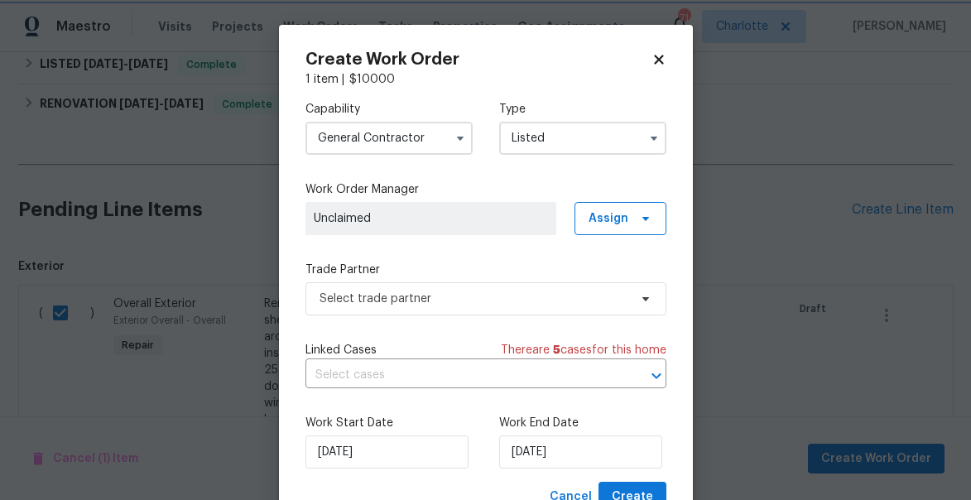
scroll to position [0, 0]
click at [606, 228] on span "Assign" at bounding box center [620, 218] width 92 height 33
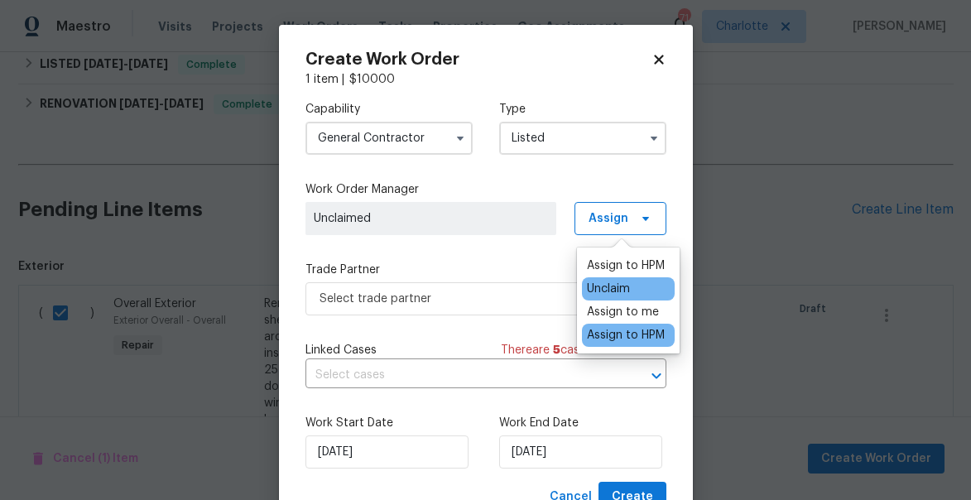
click at [612, 338] on div "Assign to HPM" at bounding box center [626, 335] width 78 height 17
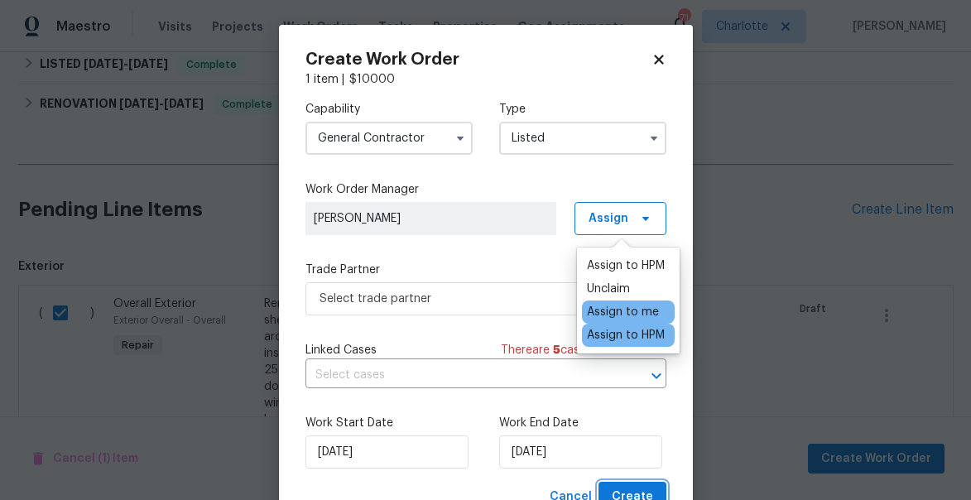
click at [632, 486] on button "Create" at bounding box center [632, 497] width 68 height 31
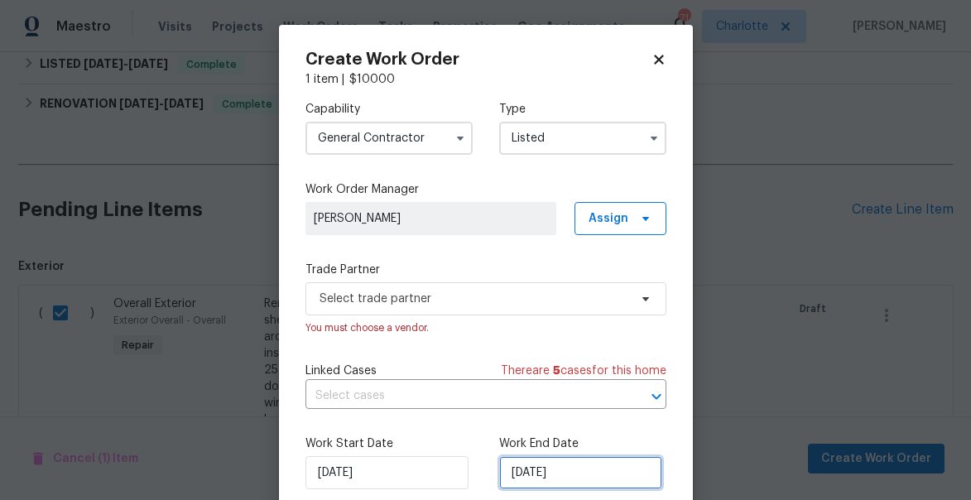
click at [590, 476] on input "8/27/2025" at bounding box center [580, 472] width 163 height 33
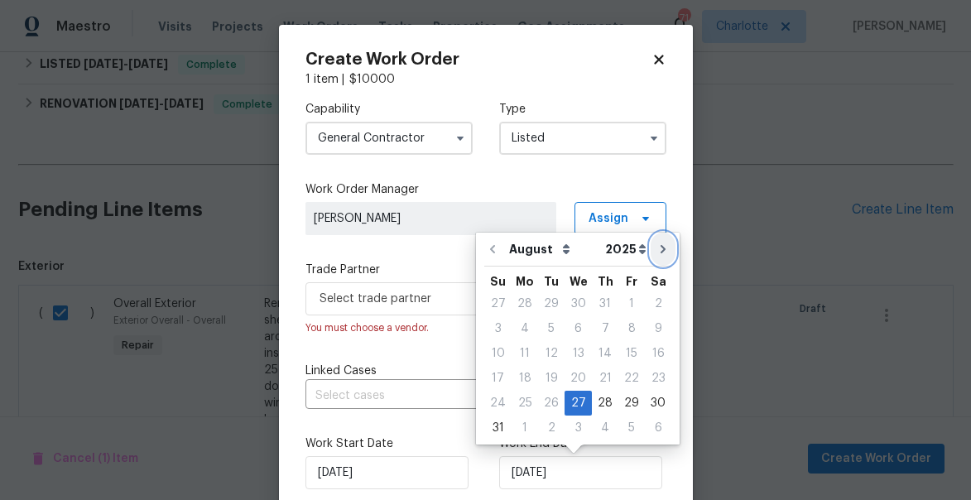
click at [656, 249] on icon "Go to next month" at bounding box center [662, 248] width 13 height 13
type input "9/27/2025"
select select "8"
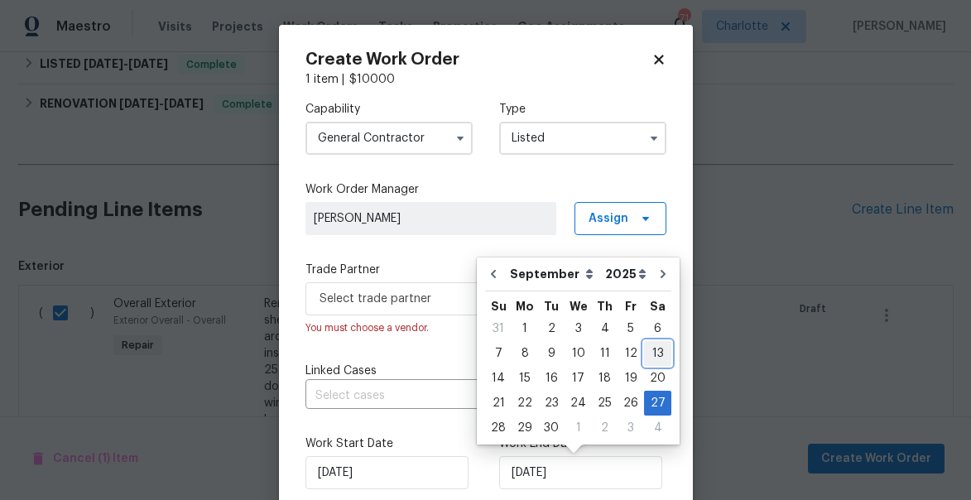
click at [648, 361] on div "13" at bounding box center [657, 353] width 27 height 23
type input "9/13/2025"
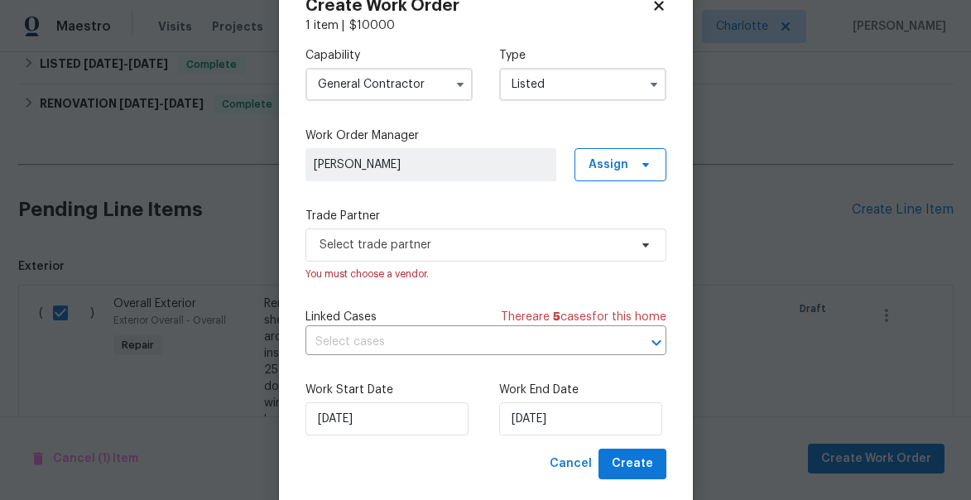
scroll to position [60, 0]
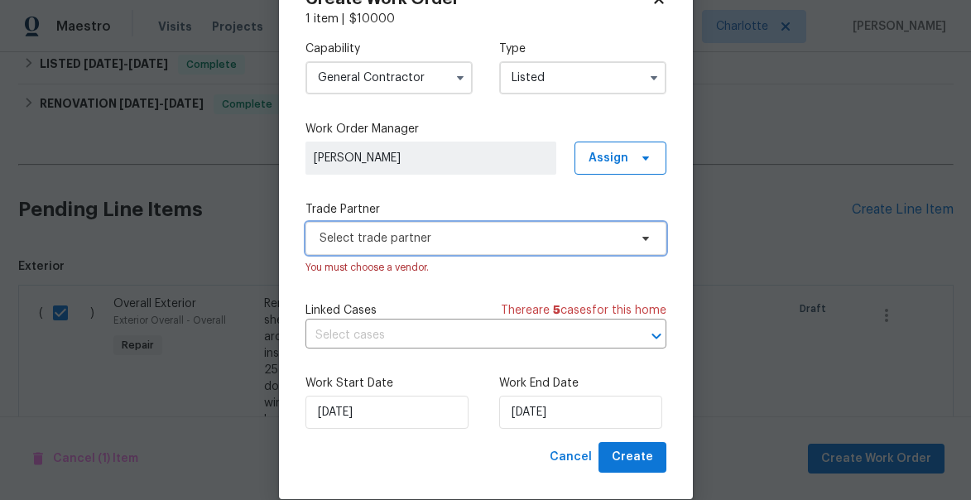
click at [559, 237] on span "Select trade partner" at bounding box center [473, 238] width 309 height 17
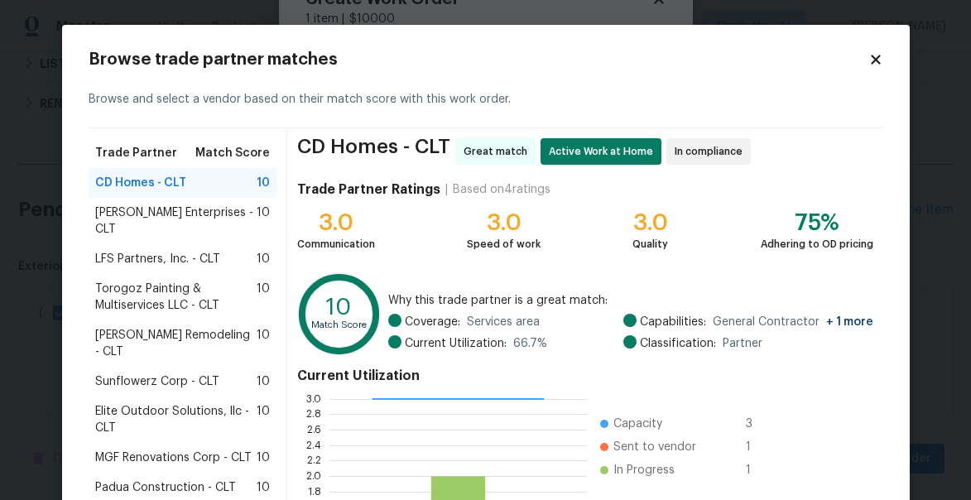
scroll to position [230, 0]
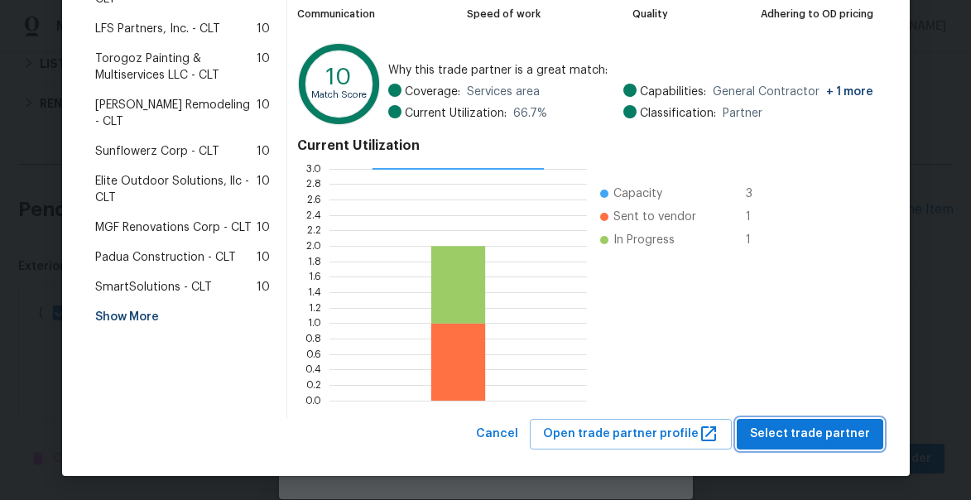
click at [780, 434] on span "Select trade partner" at bounding box center [810, 434] width 120 height 21
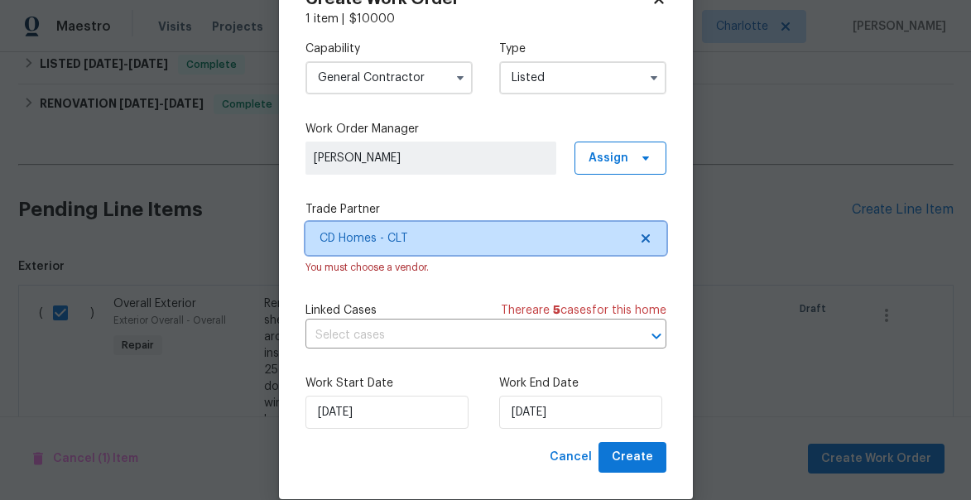
scroll to position [0, 0]
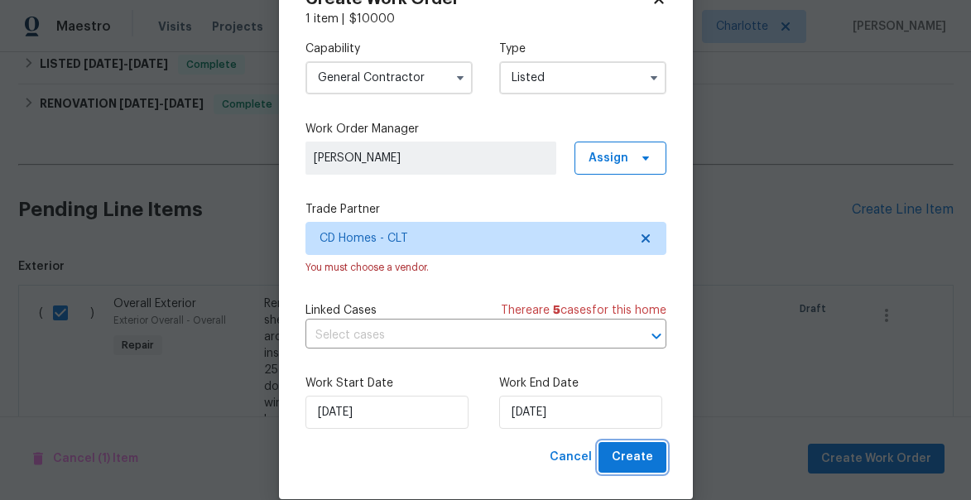
click at [632, 454] on span "Create" at bounding box center [632, 457] width 41 height 21
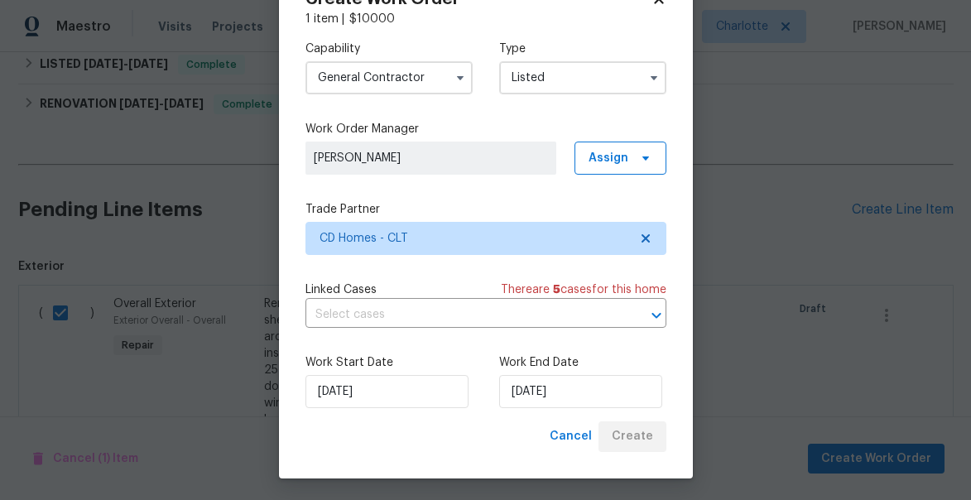
checkbox input "false"
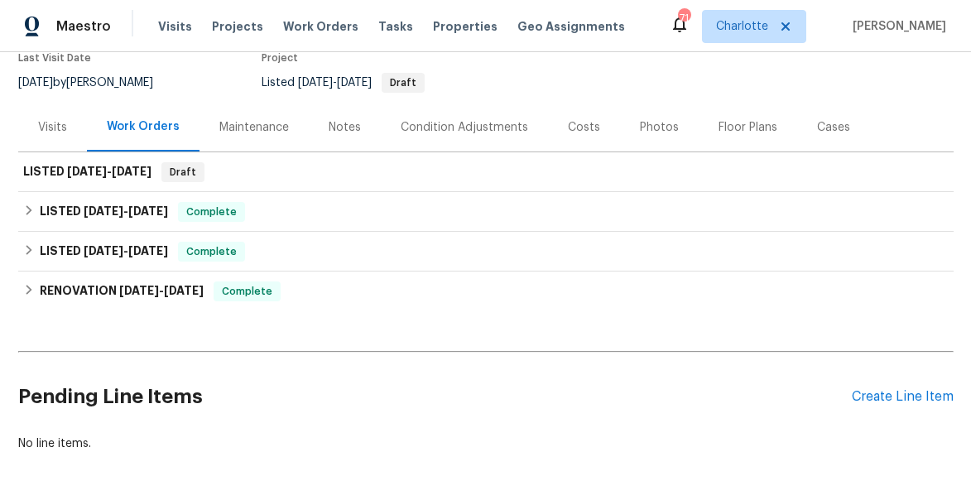
scroll to position [132, 0]
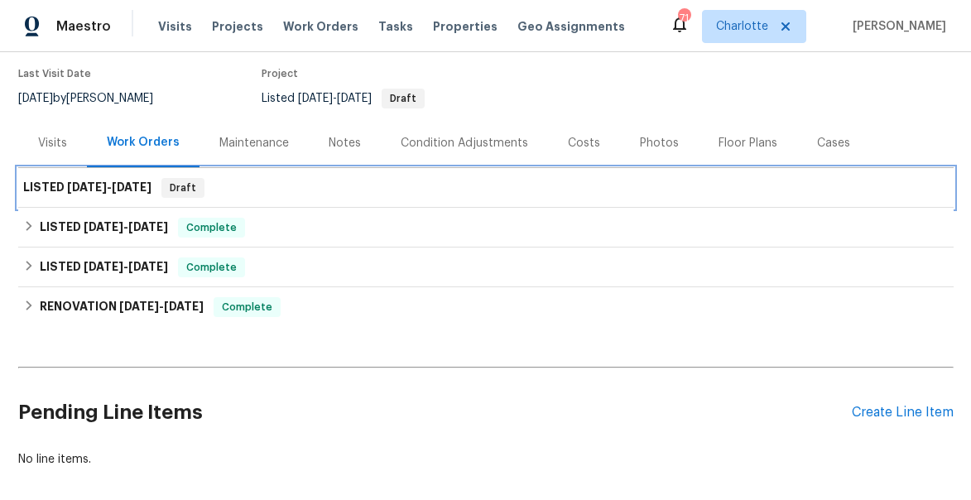
click at [106, 187] on span "8/27/25" at bounding box center [87, 187] width 40 height 12
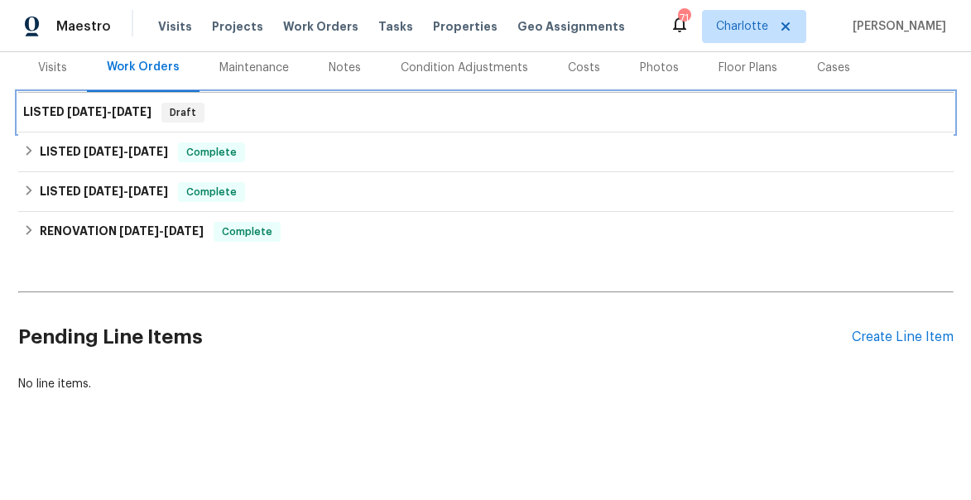
scroll to position [213, 0]
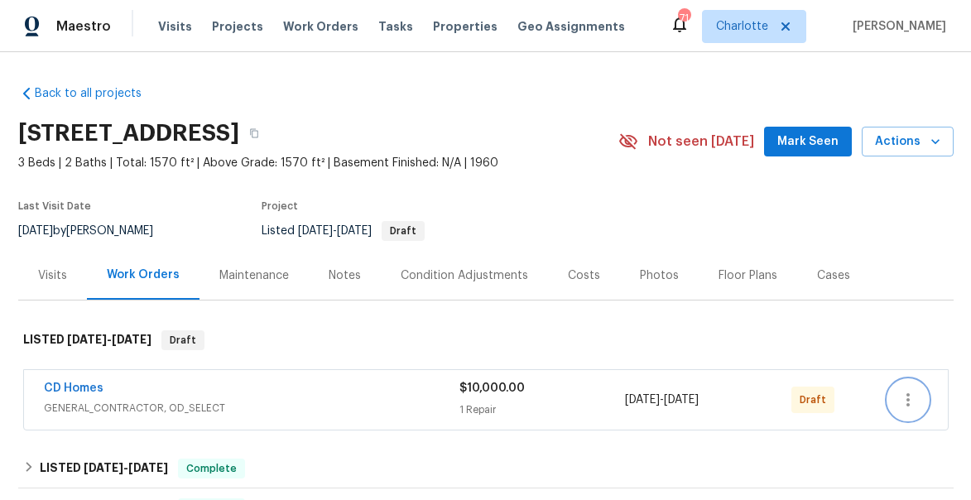
click at [902, 402] on icon "button" at bounding box center [908, 400] width 20 height 20
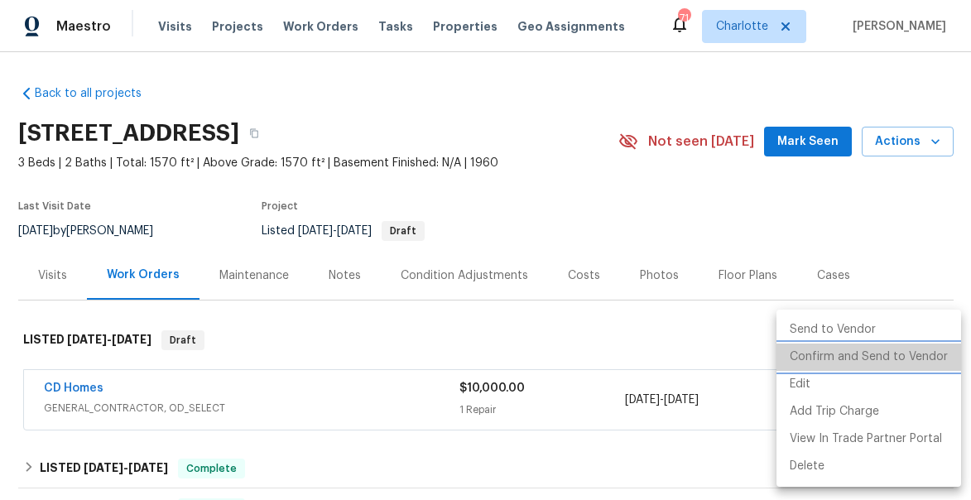
click at [875, 360] on li "Confirm and Send to Vendor" at bounding box center [868, 356] width 185 height 27
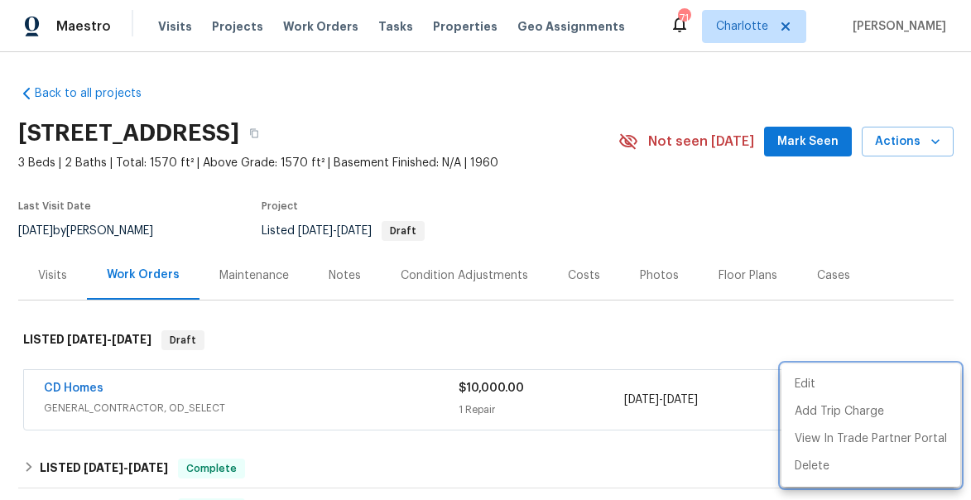
click at [842, 318] on div at bounding box center [485, 250] width 971 height 500
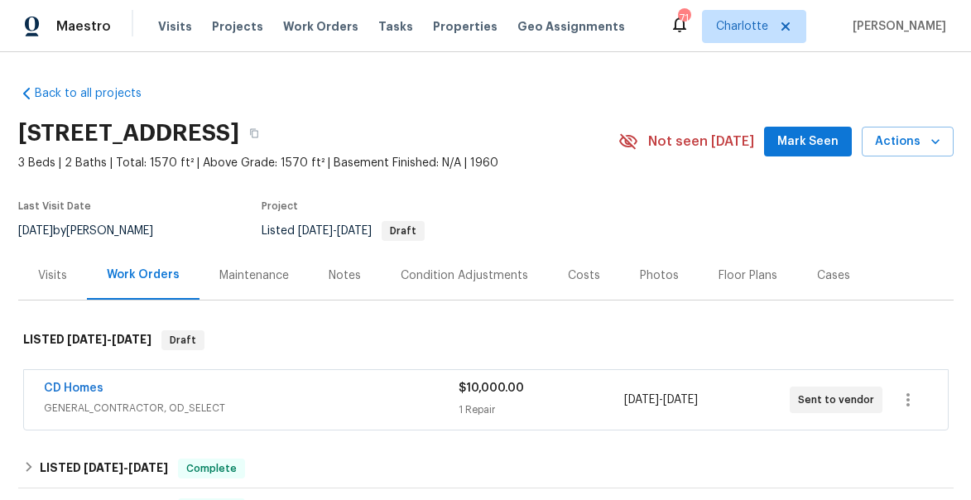
click at [821, 145] on span "Mark Seen" at bounding box center [807, 142] width 61 height 21
click at [165, 26] on span "Visits" at bounding box center [175, 26] width 34 height 17
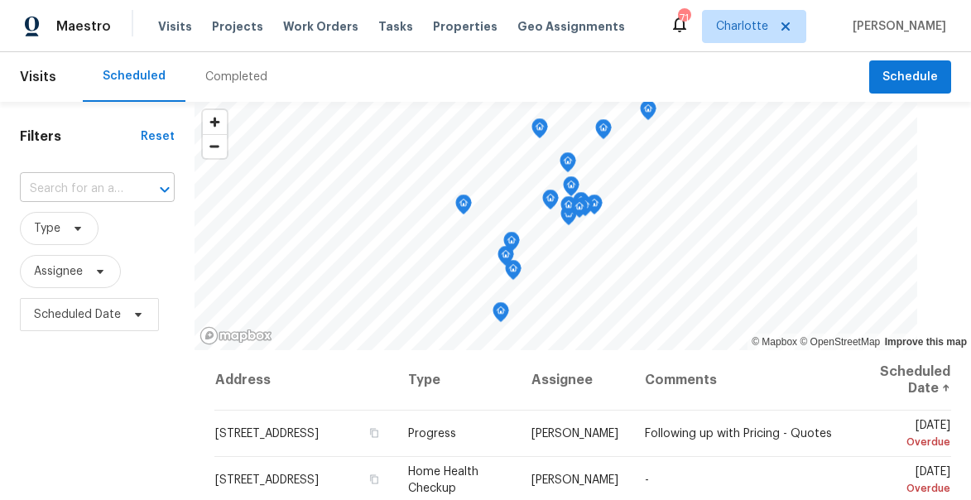
click at [94, 185] on input "text" at bounding box center [74, 189] width 108 height 26
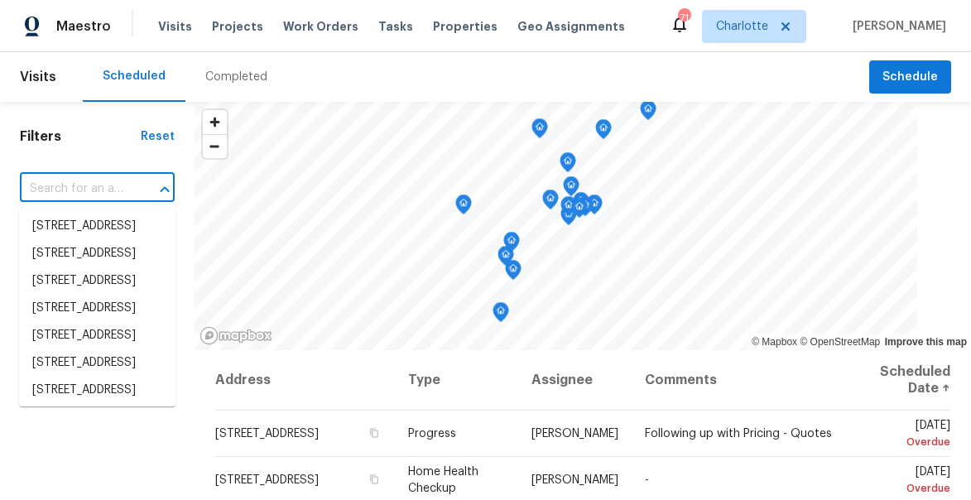
click at [228, 86] on div "Completed" at bounding box center [236, 77] width 102 height 50
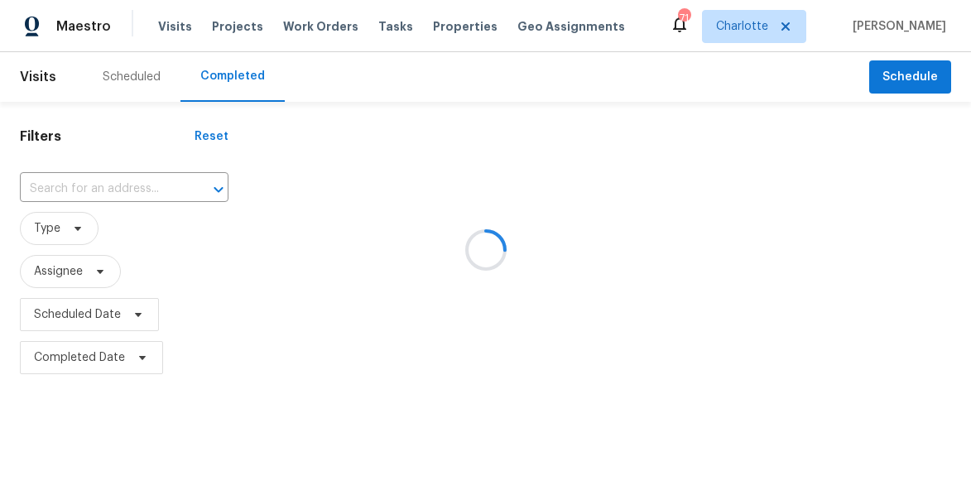
click at [74, 193] on div at bounding box center [485, 250] width 971 height 500
click at [42, 192] on div at bounding box center [485, 250] width 971 height 500
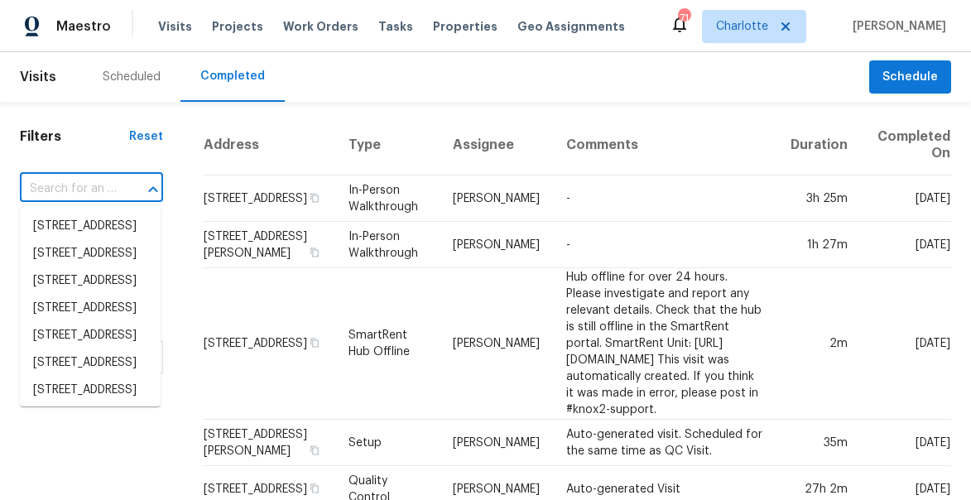
click at [70, 193] on input "text" at bounding box center [68, 189] width 97 height 26
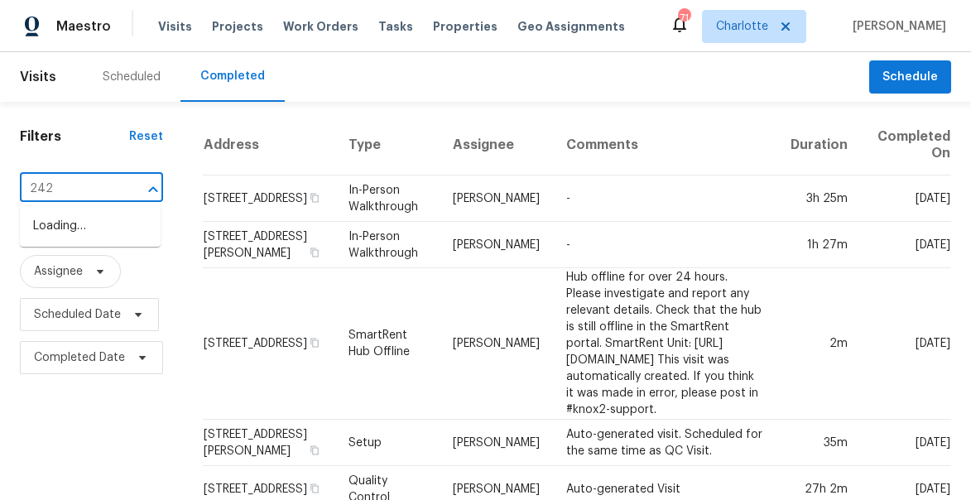
type input "2428"
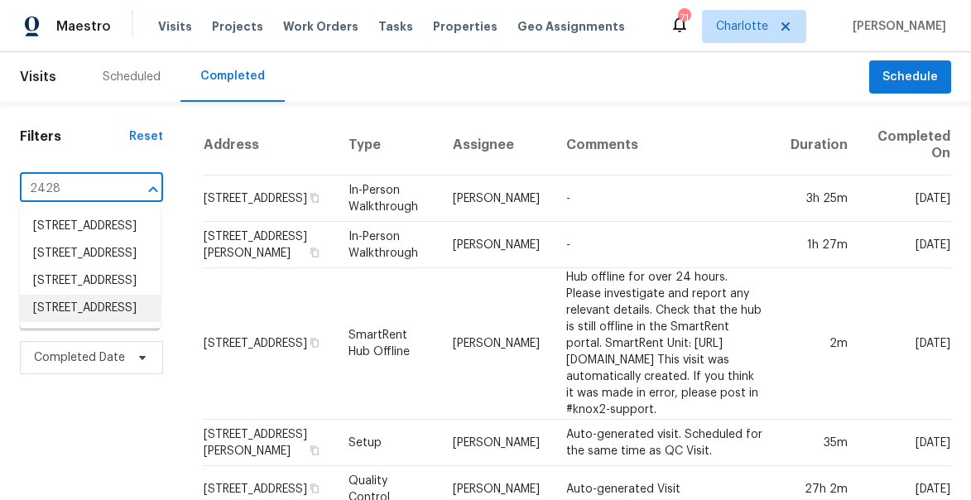
click at [98, 322] on li "2428 Catalina Ave, Charlotte, NC 28206" at bounding box center [90, 308] width 141 height 27
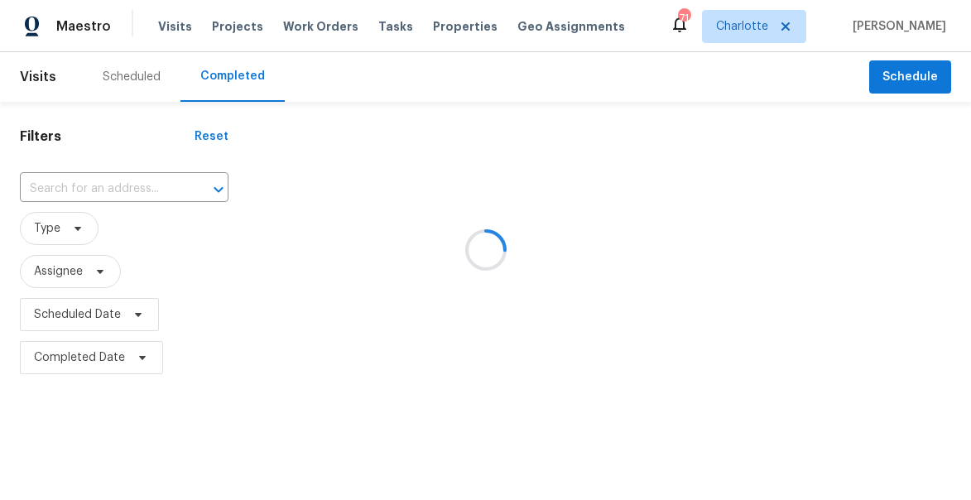
type input "2428 Catalina Ave, Charlotte, NC 28206"
click at [318, 27] on span "Work Orders" at bounding box center [320, 26] width 75 height 17
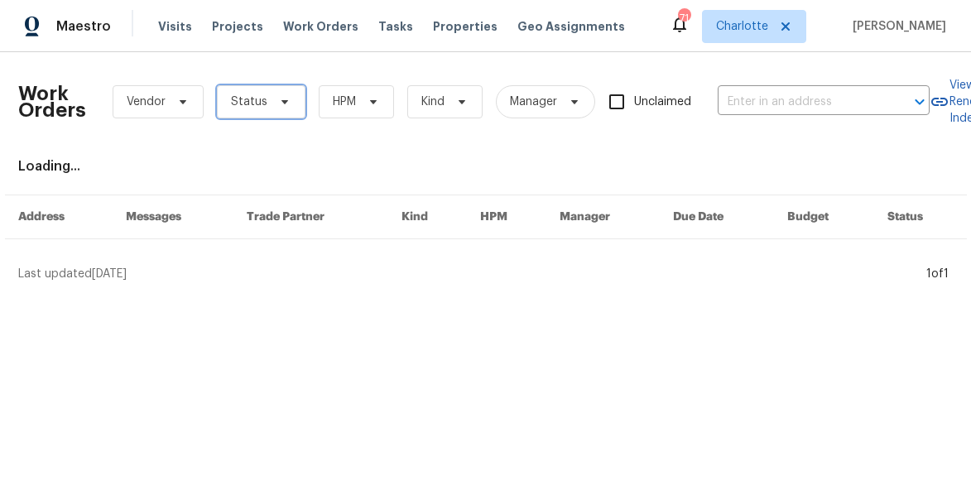
click at [282, 111] on span "Status" at bounding box center [261, 101] width 89 height 33
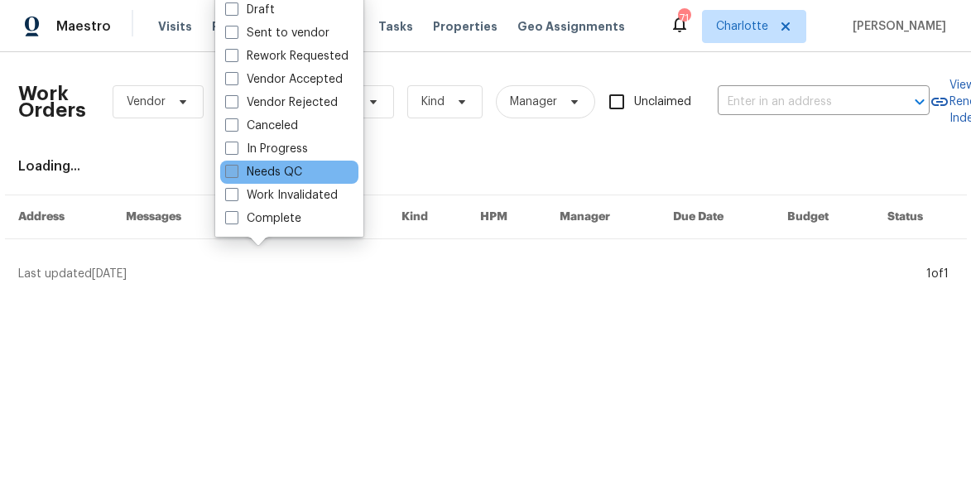
click at [235, 170] on span at bounding box center [231, 171] width 13 height 13
click at [235, 170] on input "Needs QC" at bounding box center [230, 169] width 11 height 11
checkbox input "true"
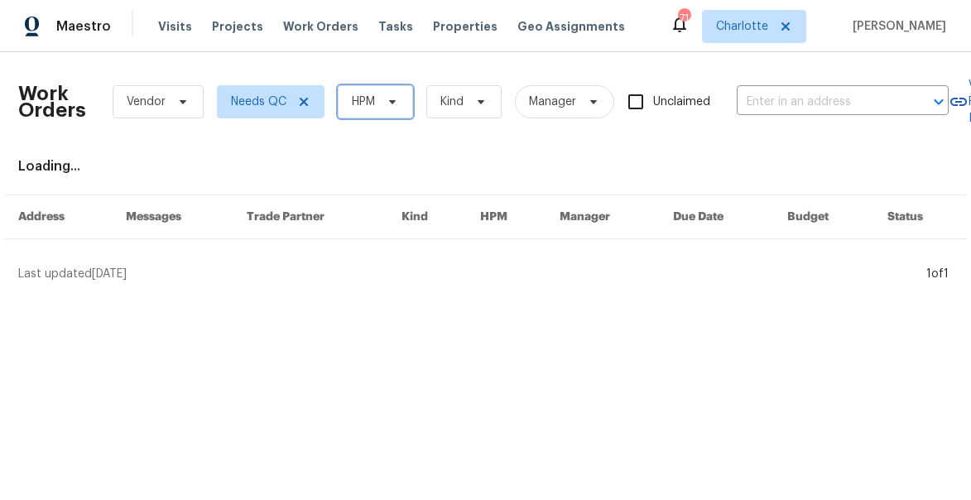
click at [386, 105] on icon at bounding box center [392, 101] width 13 height 13
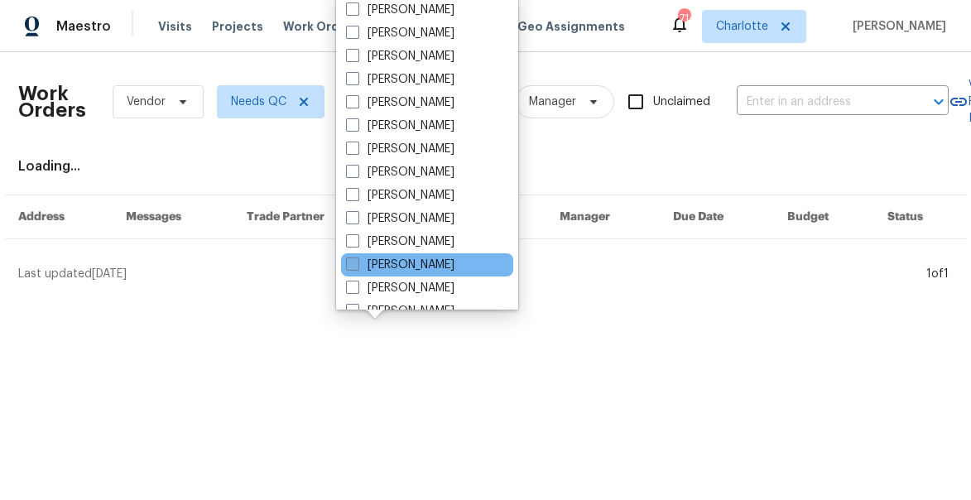
click at [358, 260] on span at bounding box center [352, 263] width 13 height 13
click at [357, 260] on input "[PERSON_NAME]" at bounding box center [351, 262] width 11 height 11
checkbox input "true"
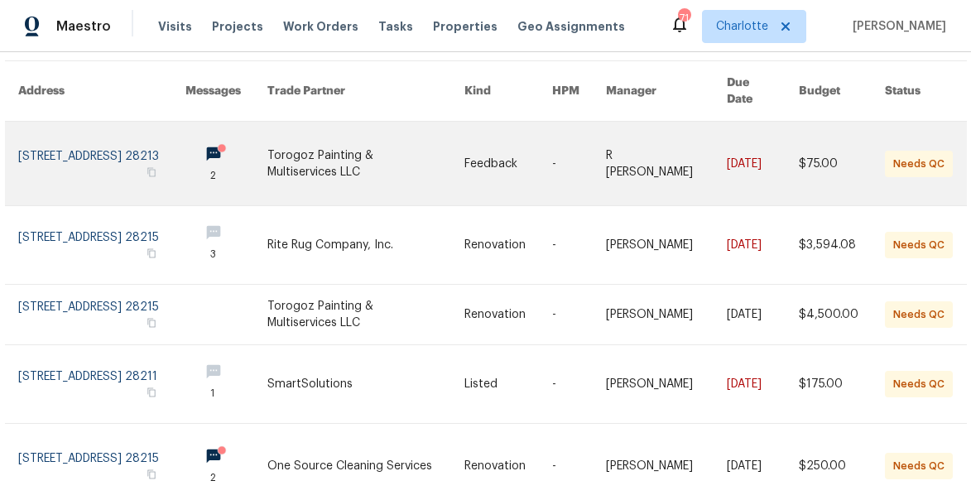
scroll to position [180, 0]
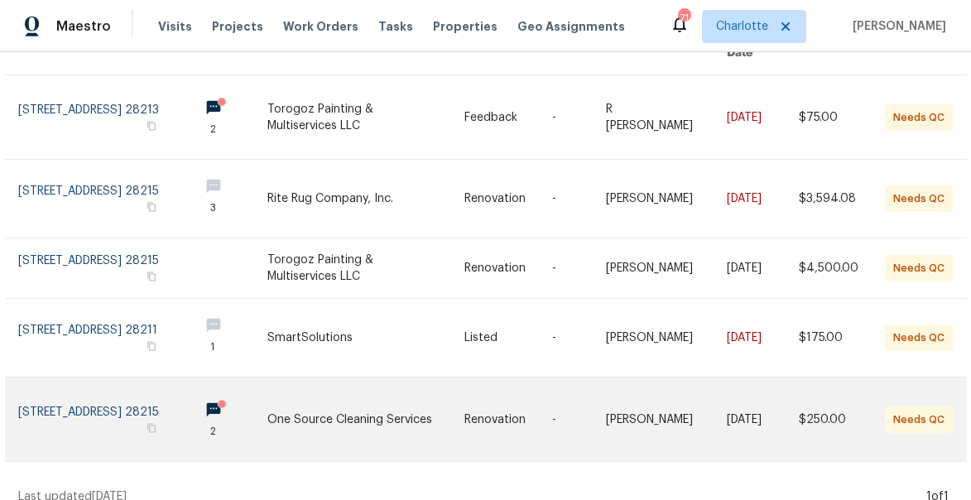
click at [247, 389] on link at bounding box center [226, 419] width 82 height 84
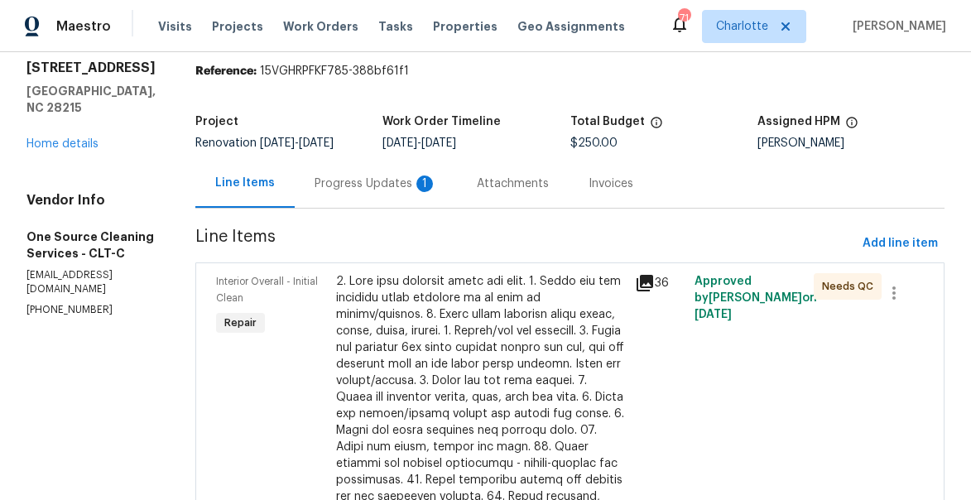
scroll to position [81, 0]
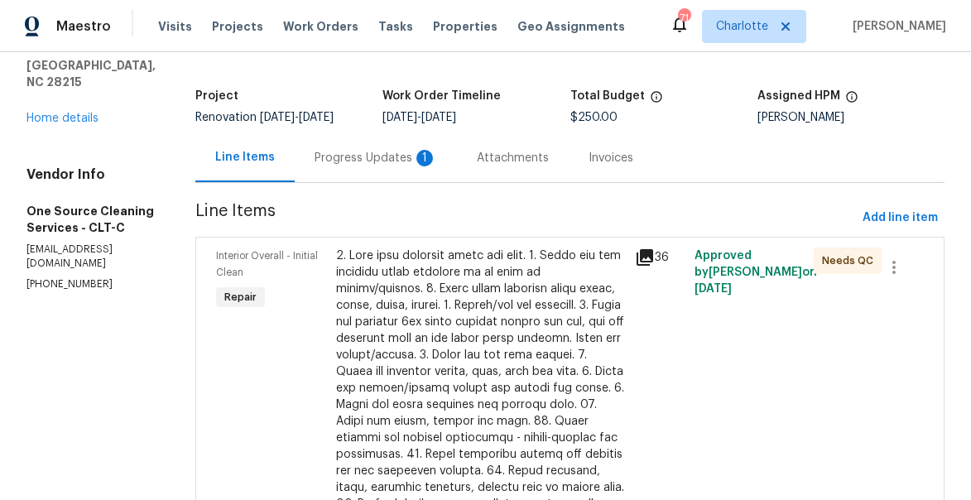
click at [649, 257] on icon at bounding box center [644, 257] width 17 height 17
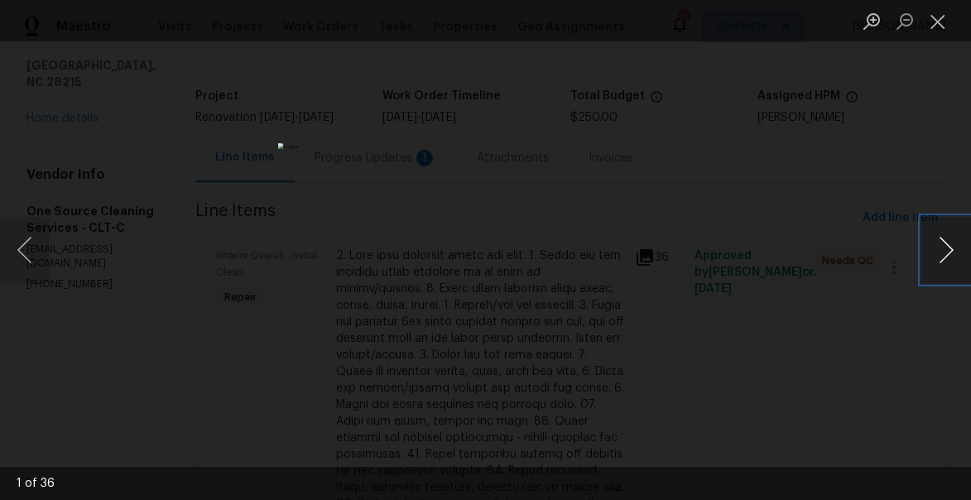
click at [945, 247] on button "Next image" at bounding box center [946, 250] width 50 height 66
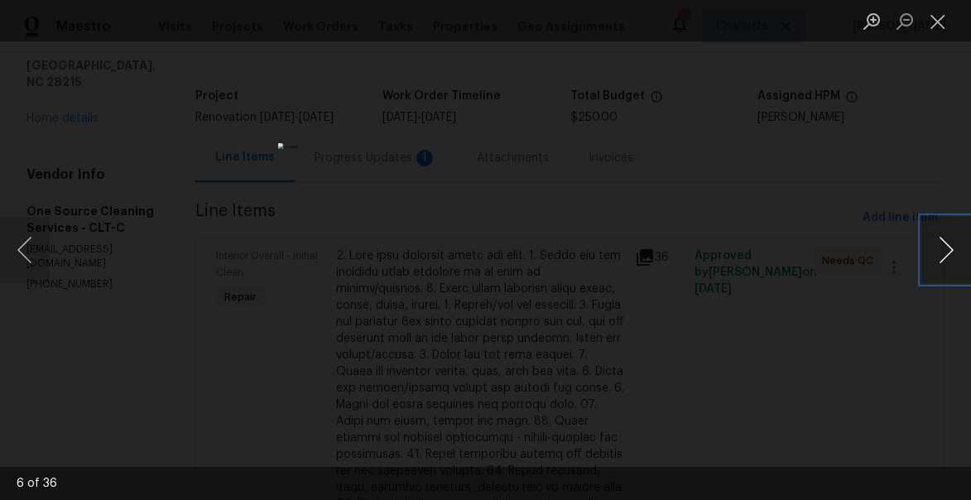
click at [945, 247] on button "Next image" at bounding box center [946, 250] width 50 height 66
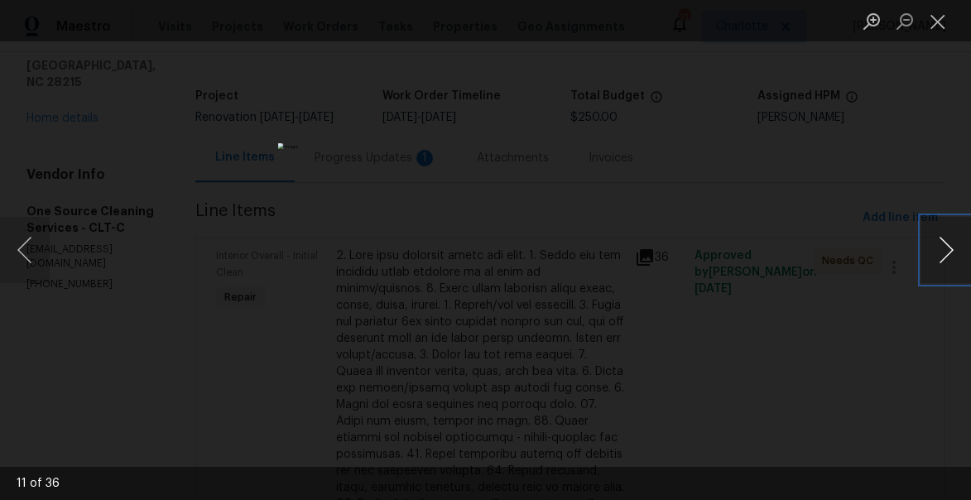
click at [945, 247] on button "Next image" at bounding box center [946, 250] width 50 height 66
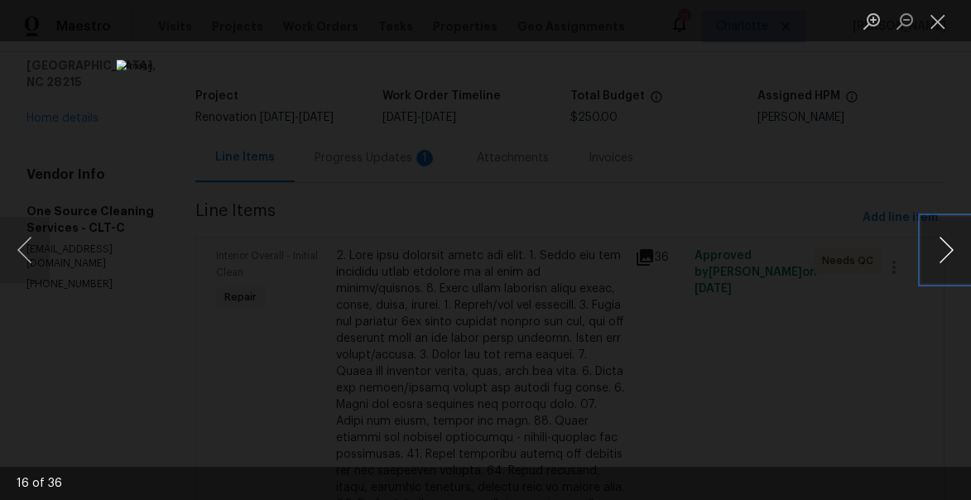
click at [945, 247] on button "Next image" at bounding box center [946, 250] width 50 height 66
click at [24, 248] on button "Previous image" at bounding box center [25, 250] width 50 height 66
click at [942, 245] on button "Next image" at bounding box center [946, 250] width 50 height 66
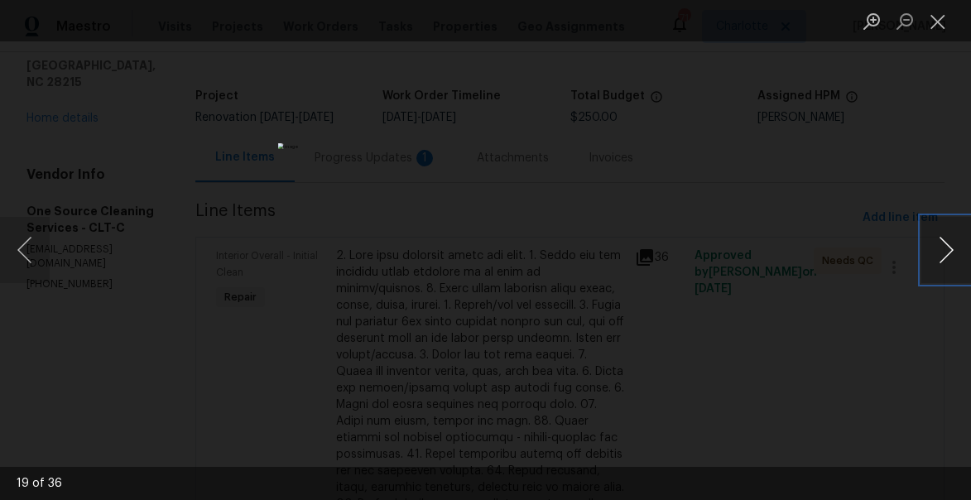
click at [942, 245] on button "Next image" at bounding box center [946, 250] width 50 height 66
click at [19, 250] on button "Previous image" at bounding box center [25, 250] width 50 height 66
click at [949, 239] on button "Next image" at bounding box center [946, 250] width 50 height 66
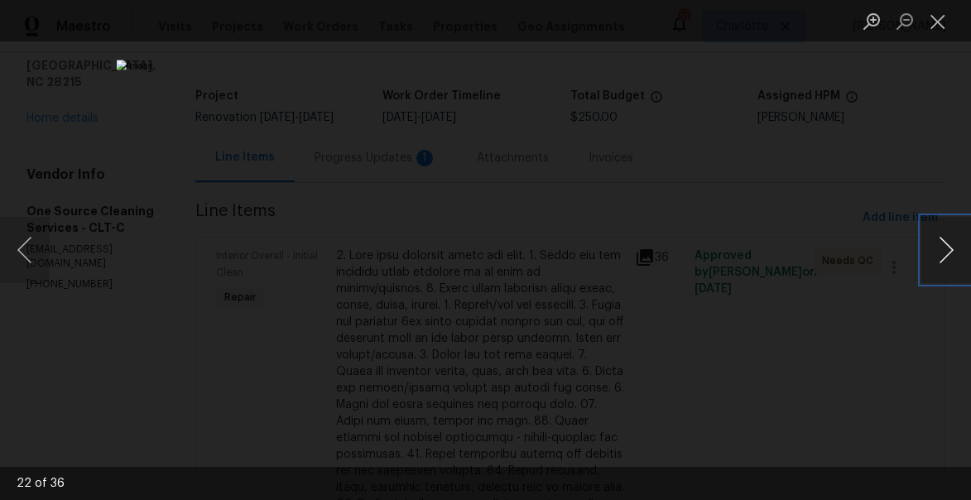
click at [949, 239] on button "Next image" at bounding box center [946, 250] width 50 height 66
click at [33, 255] on button "Previous image" at bounding box center [25, 250] width 50 height 66
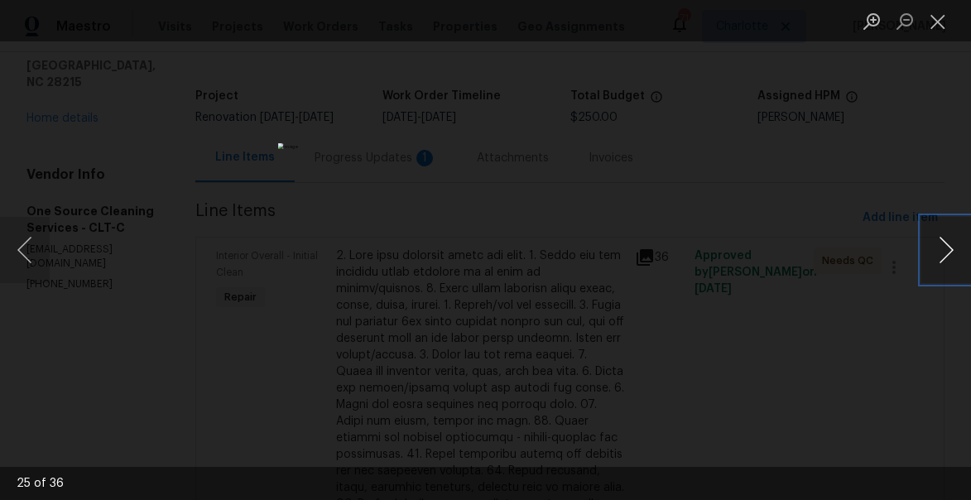
click at [946, 238] on button "Next image" at bounding box center [946, 250] width 50 height 66
click at [945, 238] on button "Next image" at bounding box center [946, 250] width 50 height 66
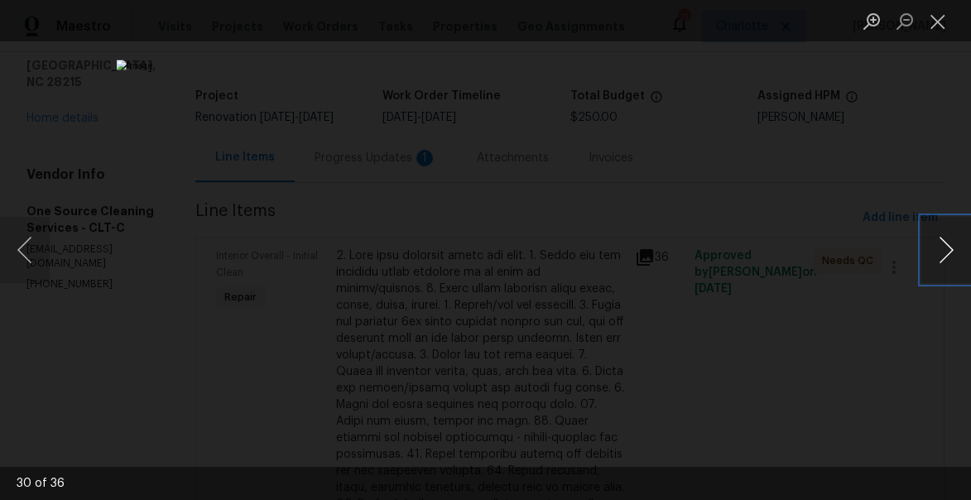
click at [945, 238] on button "Next image" at bounding box center [946, 250] width 50 height 66
click at [938, 22] on button "Close lightbox" at bounding box center [937, 21] width 33 height 29
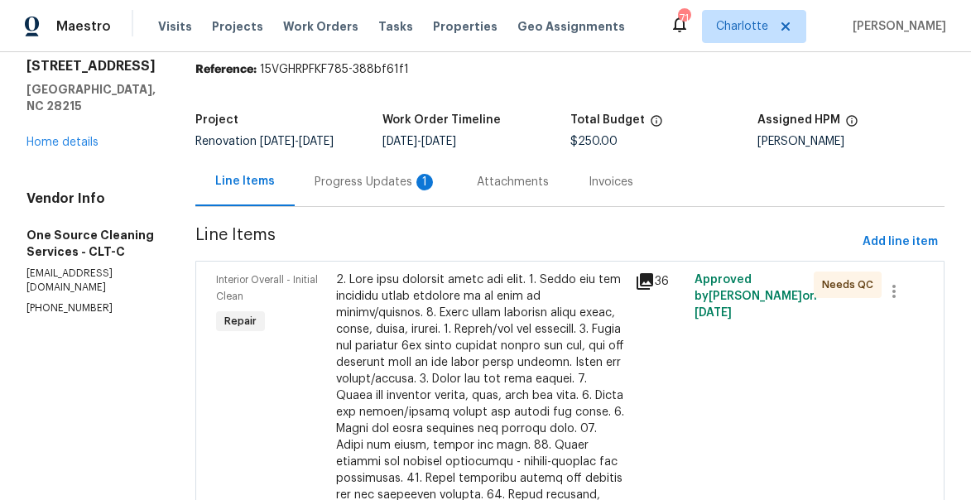
scroll to position [0, 0]
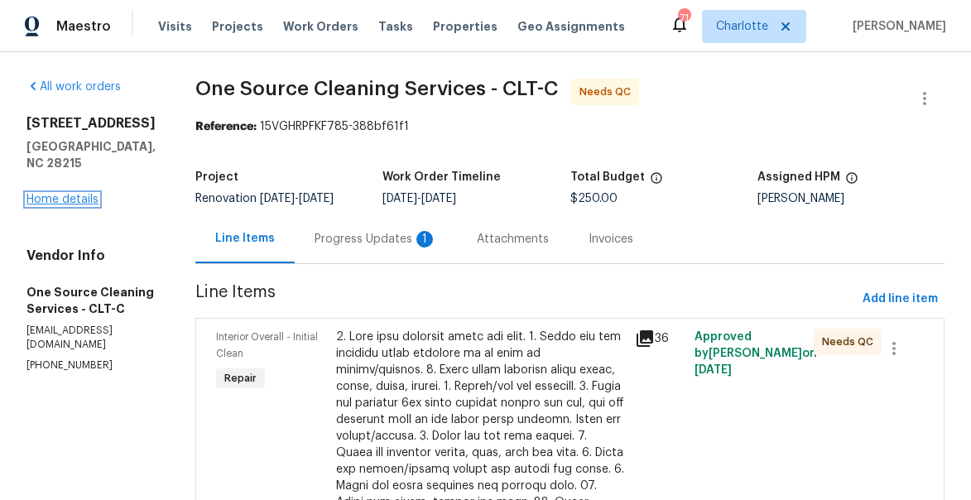
click at [75, 196] on link "Home details" at bounding box center [62, 200] width 72 height 12
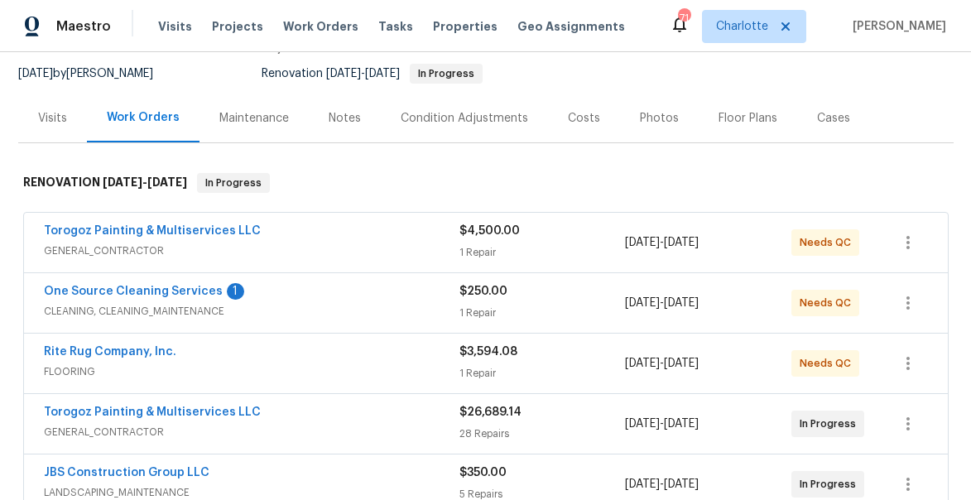
scroll to position [159, 0]
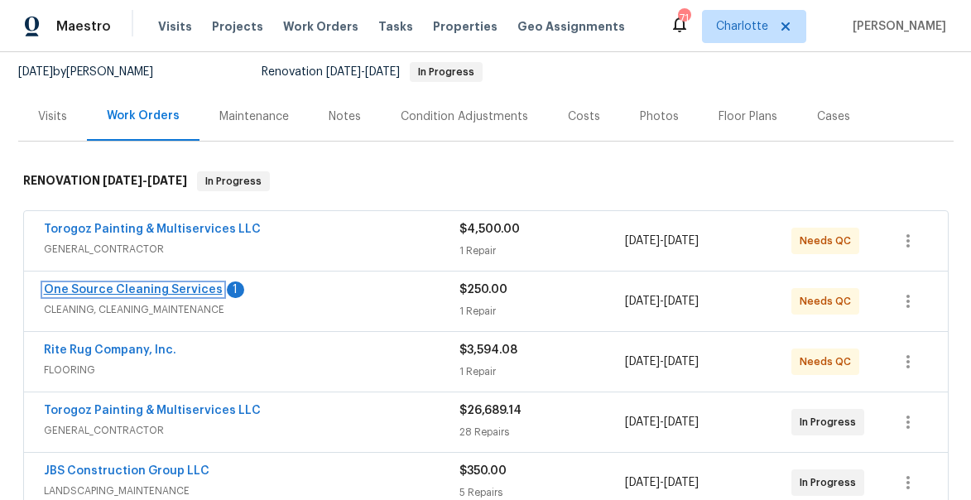
click at [124, 284] on link "One Source Cleaning Services" at bounding box center [133, 290] width 179 height 12
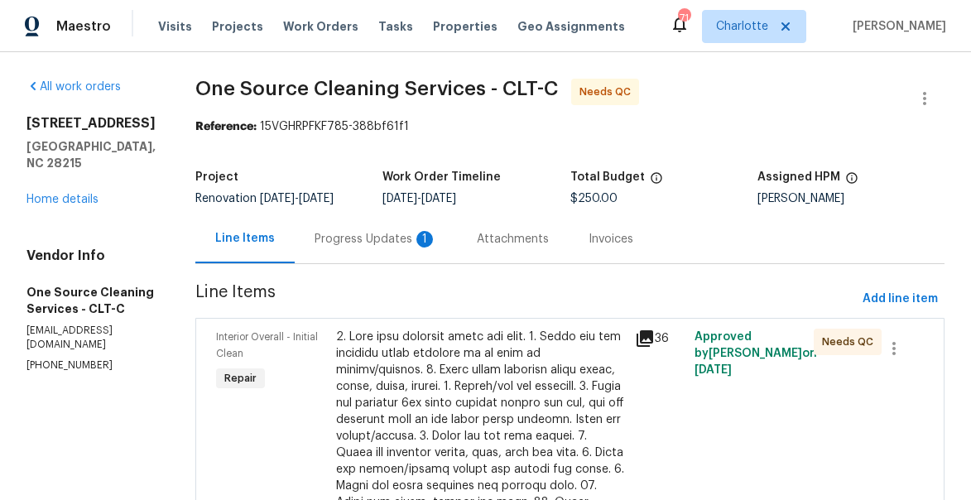
click at [363, 246] on div "Progress Updates 1" at bounding box center [375, 239] width 122 height 17
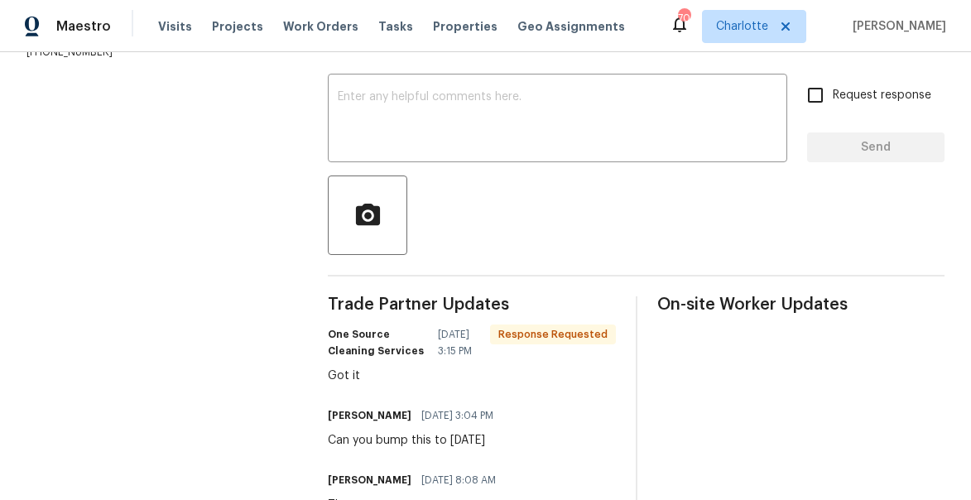
scroll to position [266, 0]
click at [425, 102] on textarea at bounding box center [557, 119] width 439 height 58
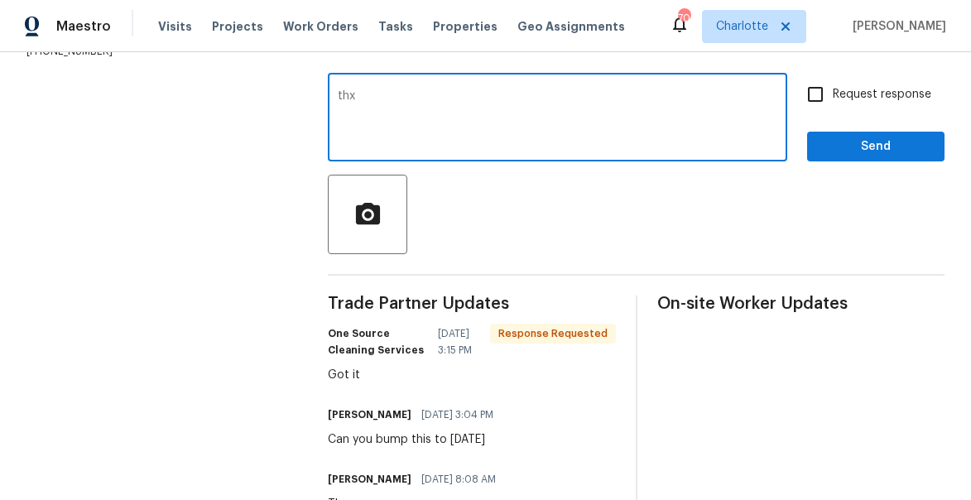
type textarea "thx"
click at [903, 157] on span "Send" at bounding box center [875, 147] width 111 height 21
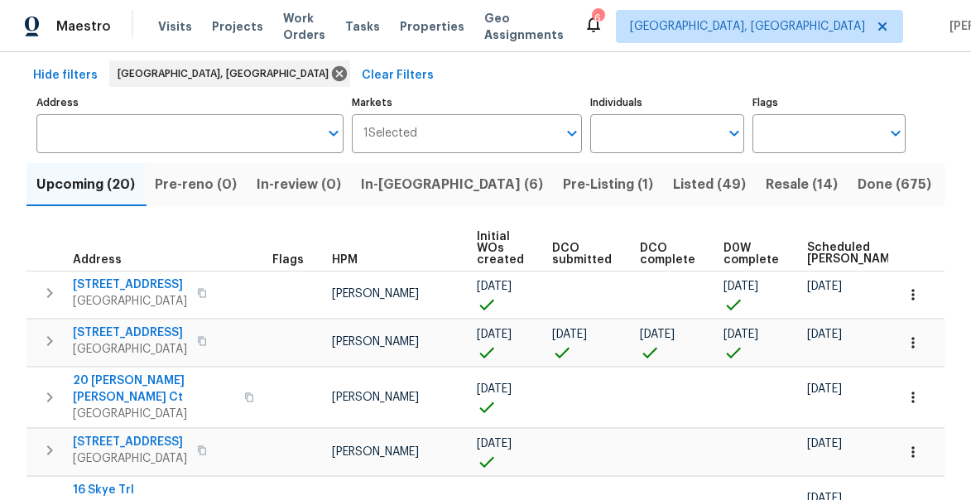
scroll to position [0, 155]
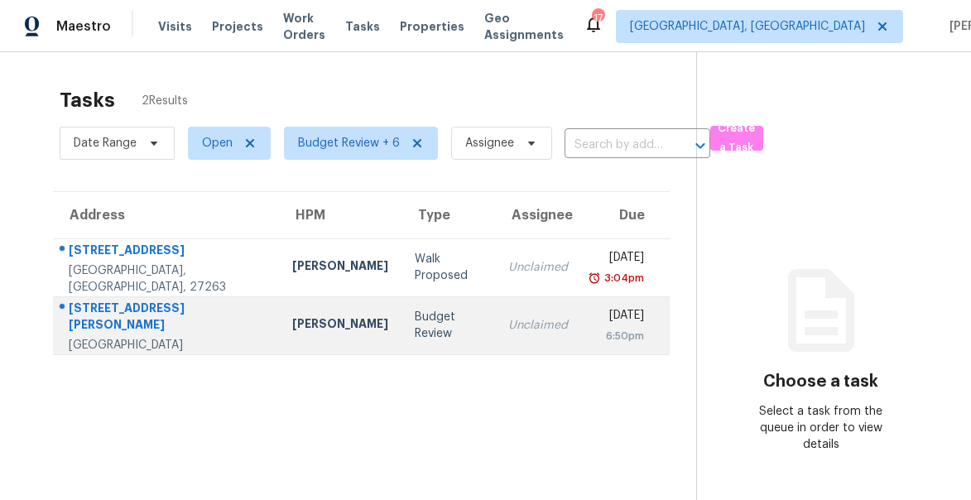
click at [111, 314] on div "[STREET_ADDRESS][PERSON_NAME]" at bounding box center [167, 318] width 197 height 37
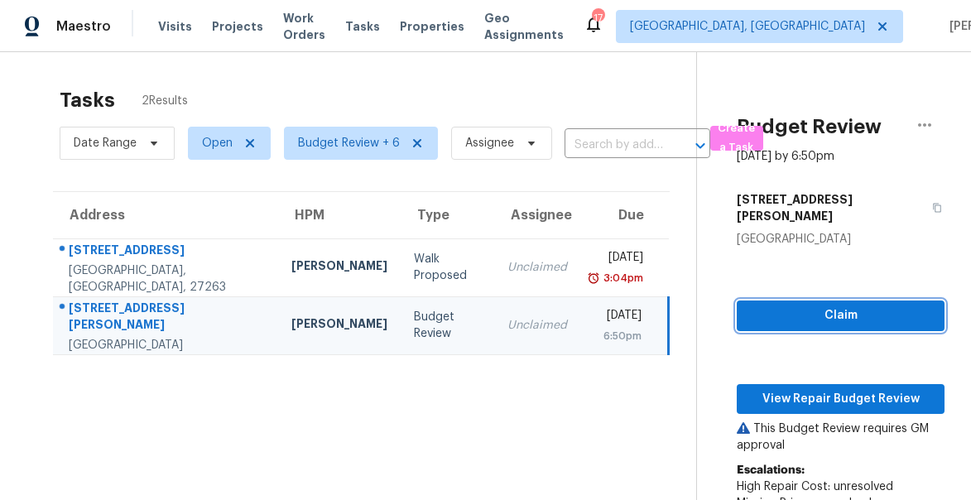
click at [836, 305] on span "Claim" at bounding box center [840, 315] width 181 height 21
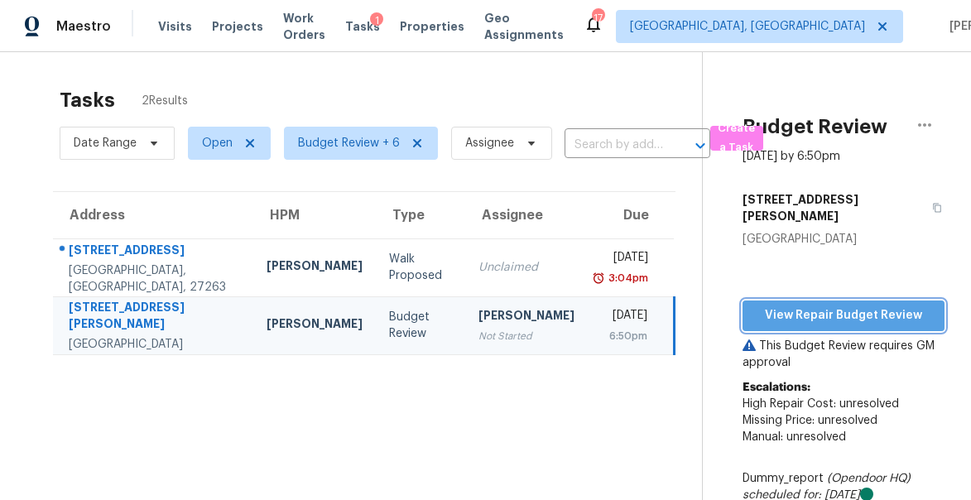
click at [814, 305] on span "View Repair Budget Review" at bounding box center [843, 315] width 175 height 21
